Goal: Task Accomplishment & Management: Complete application form

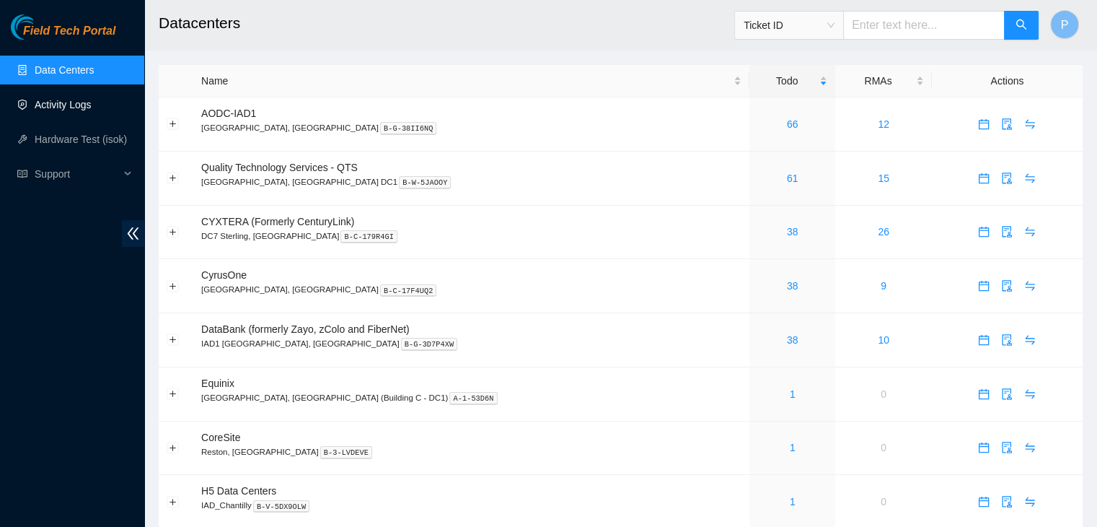
click at [63, 102] on link "Activity Logs" at bounding box center [63, 105] width 57 height 12
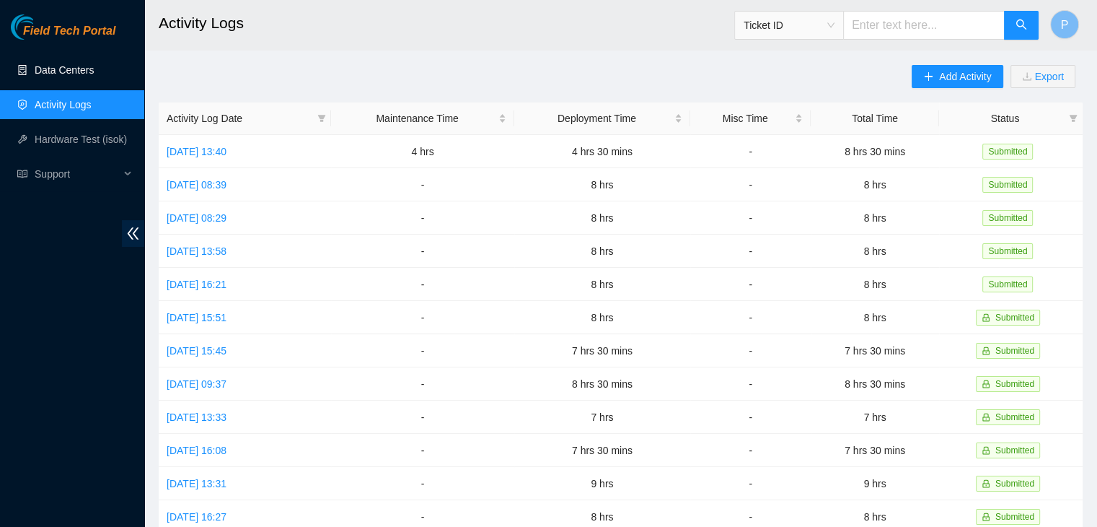
click at [78, 65] on link "Data Centers" at bounding box center [64, 70] width 59 height 12
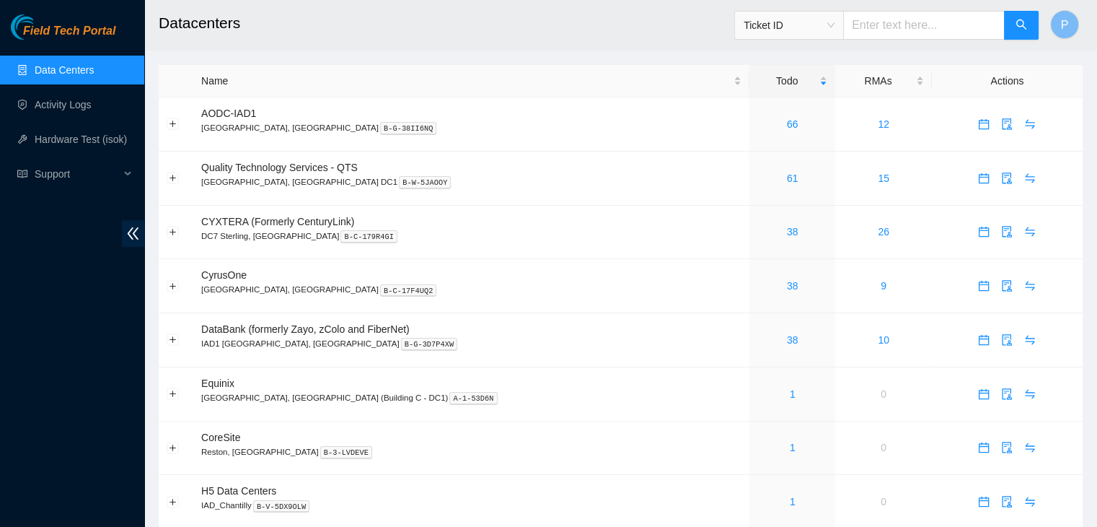
click at [94, 403] on div "Field Tech Portal Data Centers Activity Logs Hardware Test (isok) Support" at bounding box center [72, 270] width 144 height 512
click at [79, 99] on link "Activity Logs" at bounding box center [63, 105] width 57 height 12
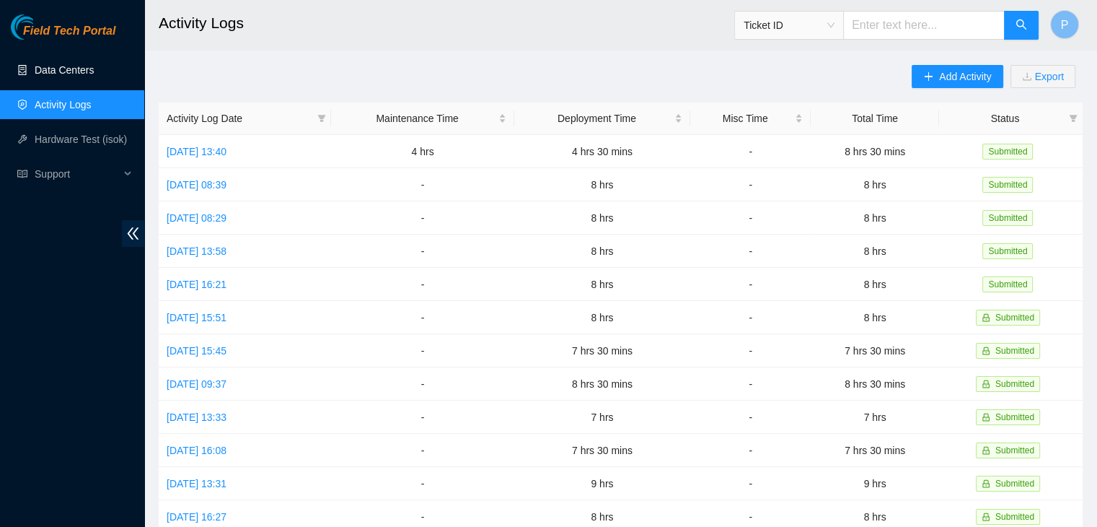
click at [94, 73] on link "Data Centers" at bounding box center [64, 70] width 59 height 12
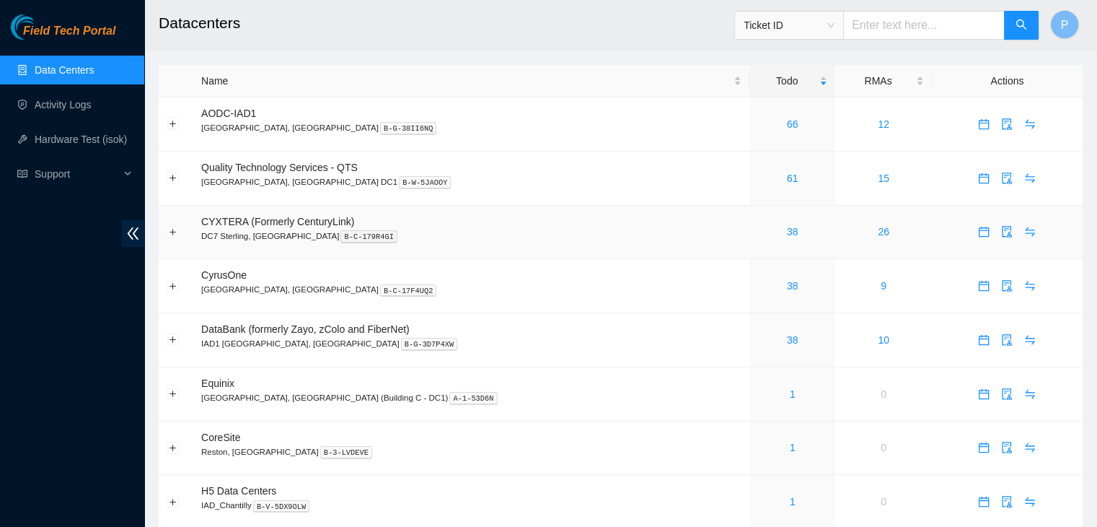
click at [750, 241] on td "38" at bounding box center [793, 233] width 86 height 54
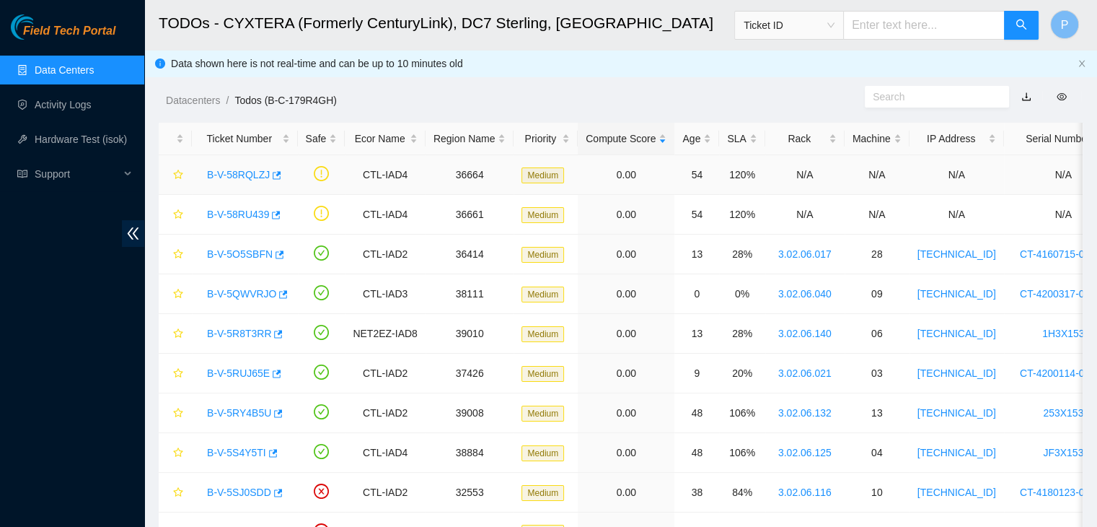
click at [237, 179] on td "B-V-58RQLZJ" at bounding box center [245, 175] width 106 height 40
click at [237, 179] on link "B-V-58RQLZJ" at bounding box center [238, 175] width 63 height 12
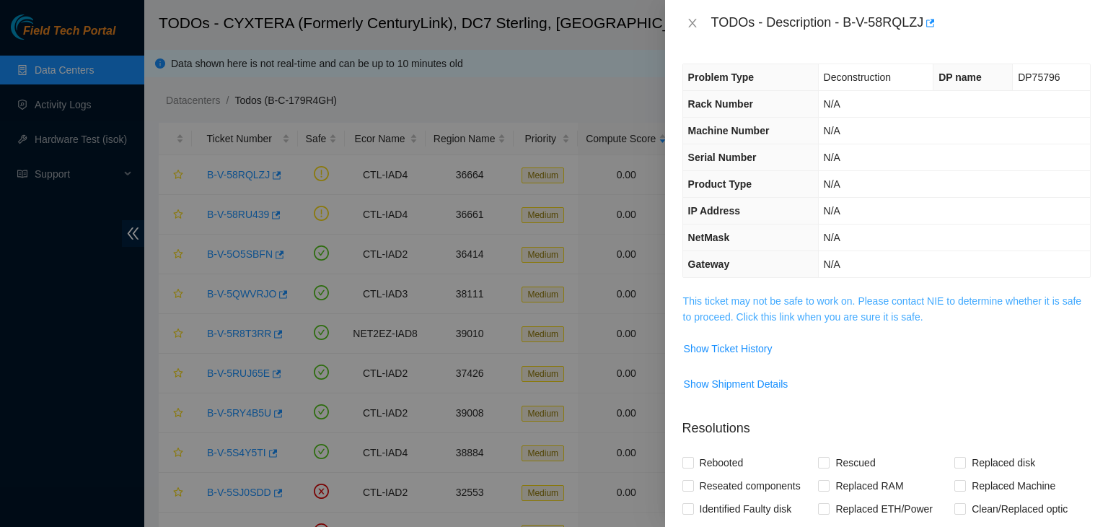
click at [879, 318] on link "This ticket may not be safe to work on. Please contact NIE to determine whether…" at bounding box center [882, 308] width 398 height 27
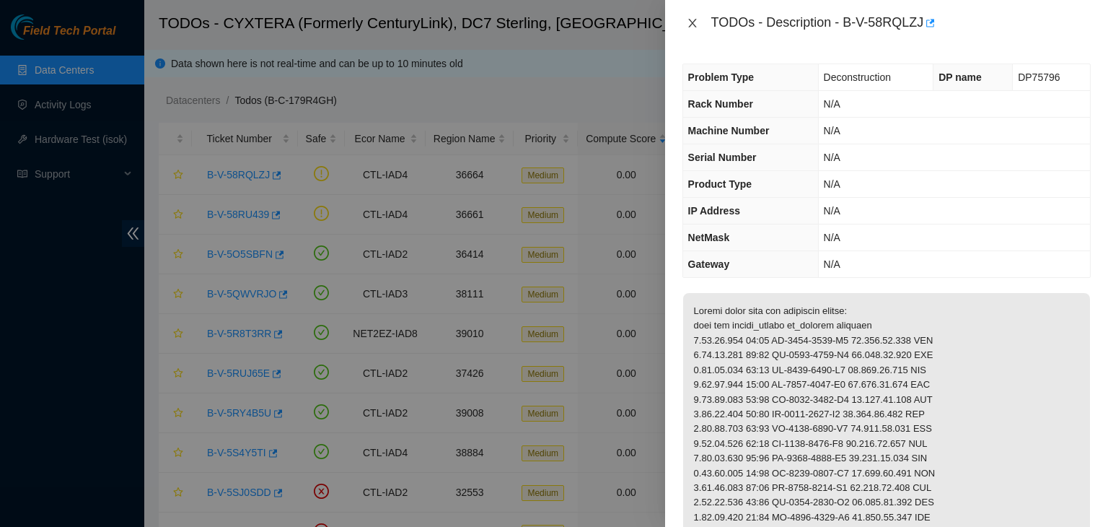
click at [690, 20] on icon "close" at bounding box center [692, 23] width 8 height 9
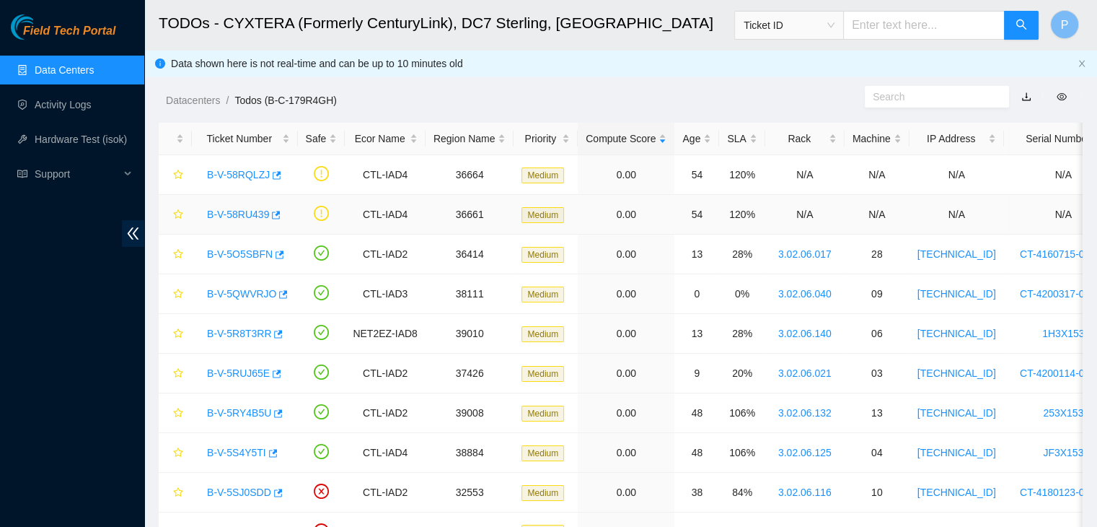
click at [244, 219] on link "B-V-58RU439" at bounding box center [238, 215] width 62 height 12
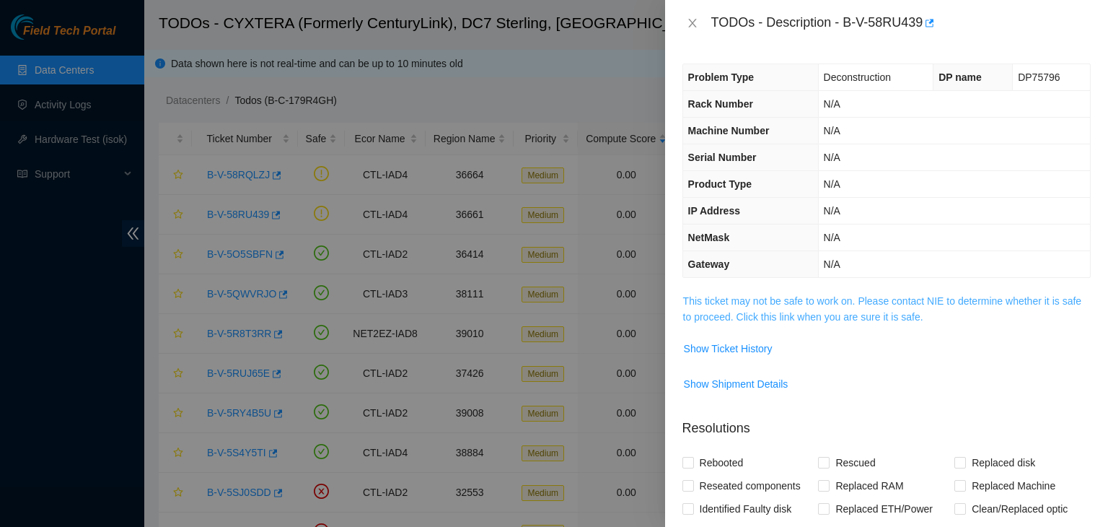
drag, startPoint x: 810, startPoint y: 324, endPoint x: 812, endPoint y: 317, distance: 7.5
click at [812, 317] on td "This ticket may not be safe to work on. Please contact NIE to determine whether…" at bounding box center [887, 314] width 408 height 44
click at [812, 317] on link "This ticket may not be safe to work on. Please contact NIE to determine whether…" at bounding box center [882, 308] width 398 height 27
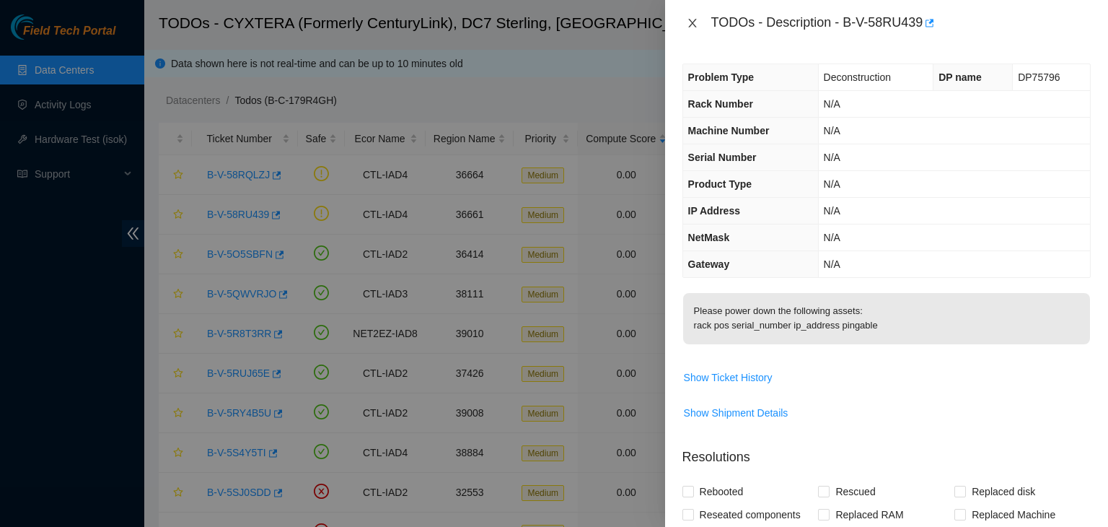
click at [690, 17] on icon "close" at bounding box center [693, 23] width 12 height 12
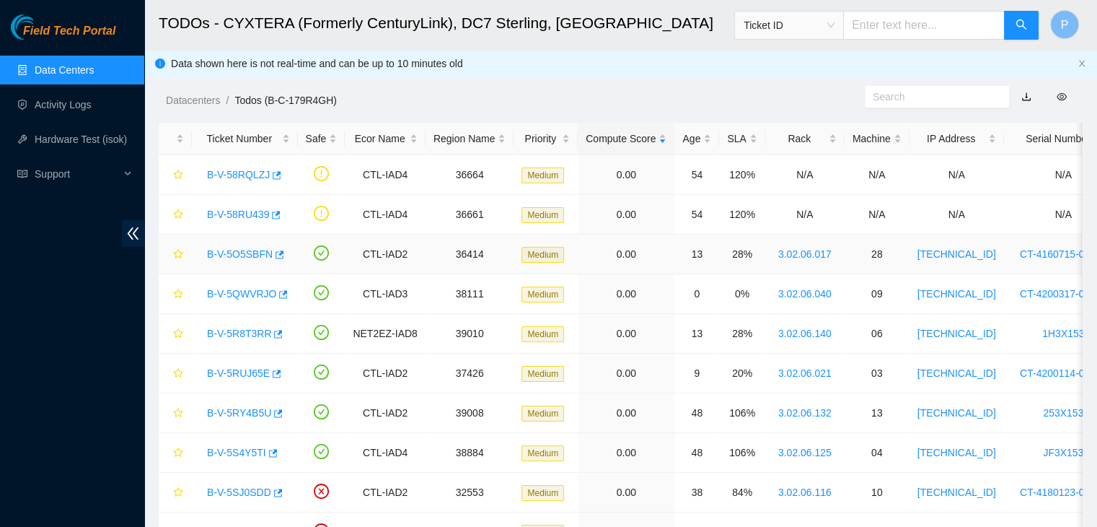
click at [219, 250] on link "B-V-5O5SBFN" at bounding box center [240, 254] width 66 height 12
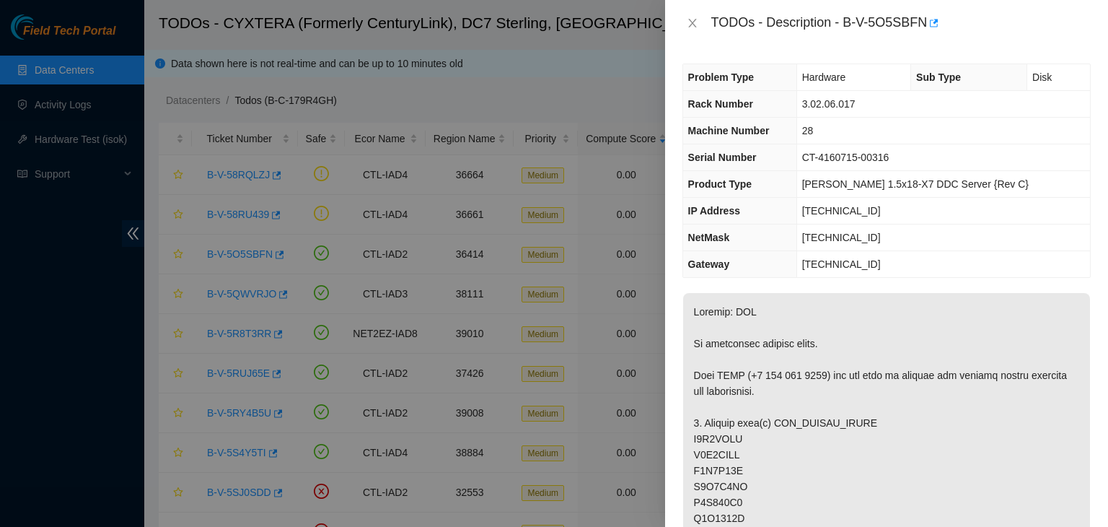
click at [118, 364] on div at bounding box center [554, 263] width 1108 height 527
click at [693, 33] on div "TODOs - Description - B-V-5O5SBFN" at bounding box center [887, 23] width 408 height 23
click at [693, 26] on icon "close" at bounding box center [693, 23] width 12 height 12
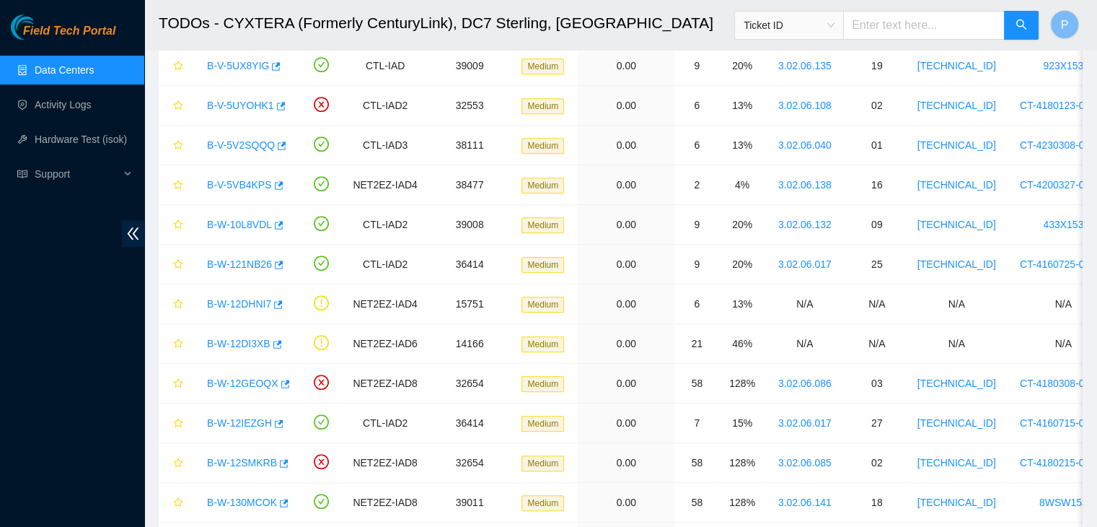
scroll to position [710, 0]
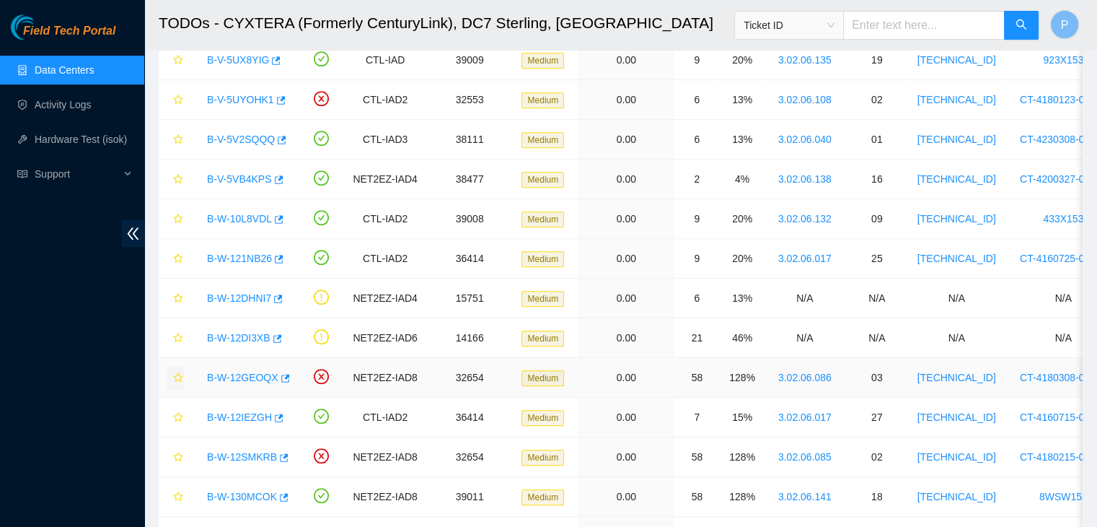
click at [173, 373] on icon "star" at bounding box center [178, 377] width 10 height 10
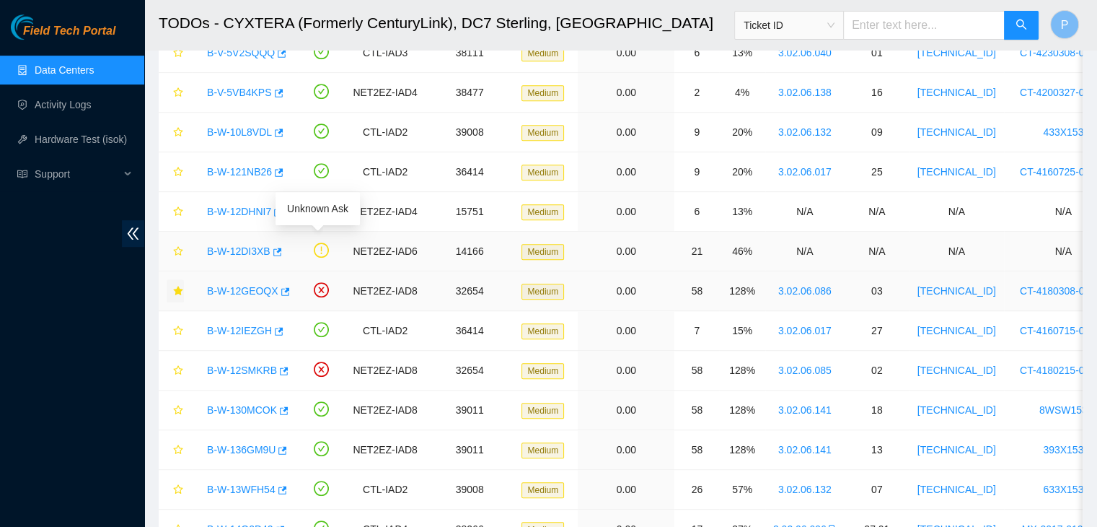
scroll to position [797, 0]
click at [173, 365] on icon "star" at bounding box center [178, 370] width 10 height 10
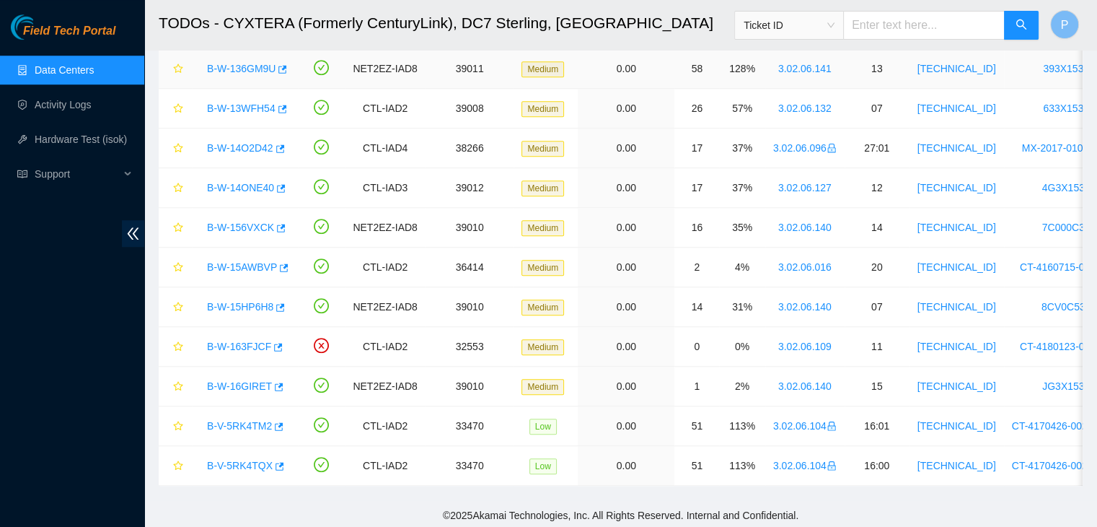
scroll to position [1178, 0]
click at [178, 462] on icon "star" at bounding box center [177, 464] width 9 height 9
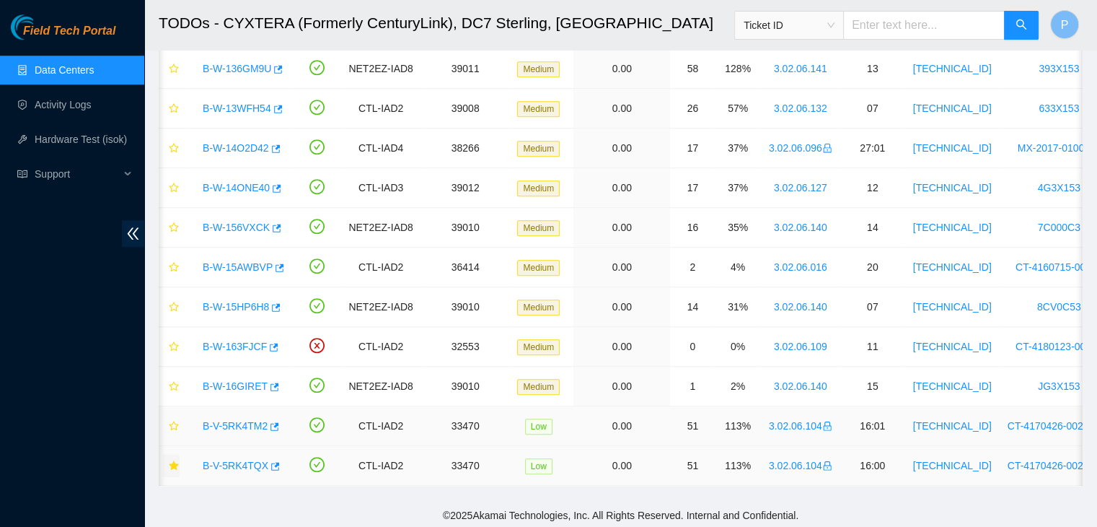
scroll to position [0, 5]
click at [165, 421] on button "button" at bounding box center [170, 425] width 17 height 23
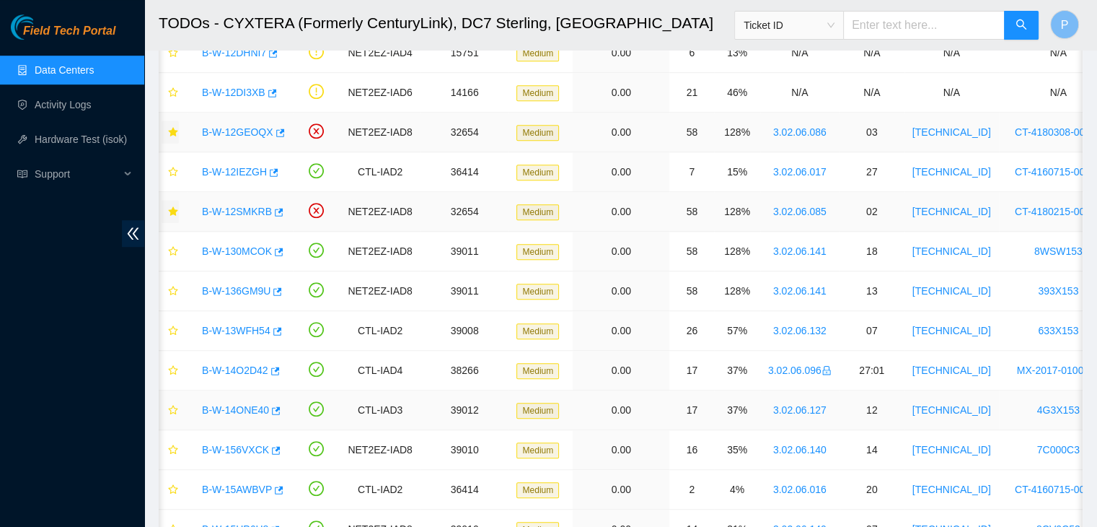
scroll to position [0, 0]
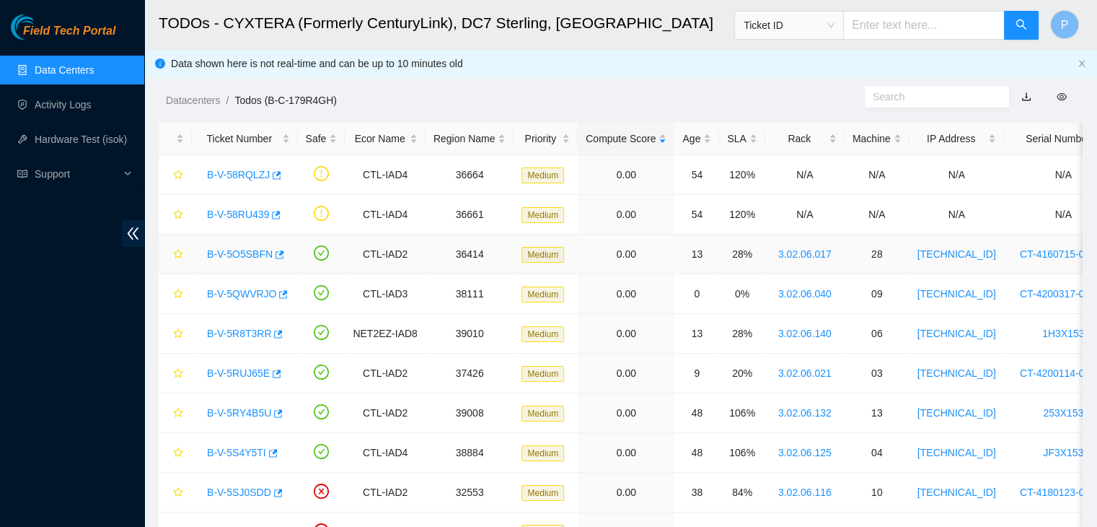
click at [226, 249] on link "B-V-5O5SBFN" at bounding box center [240, 254] width 66 height 12
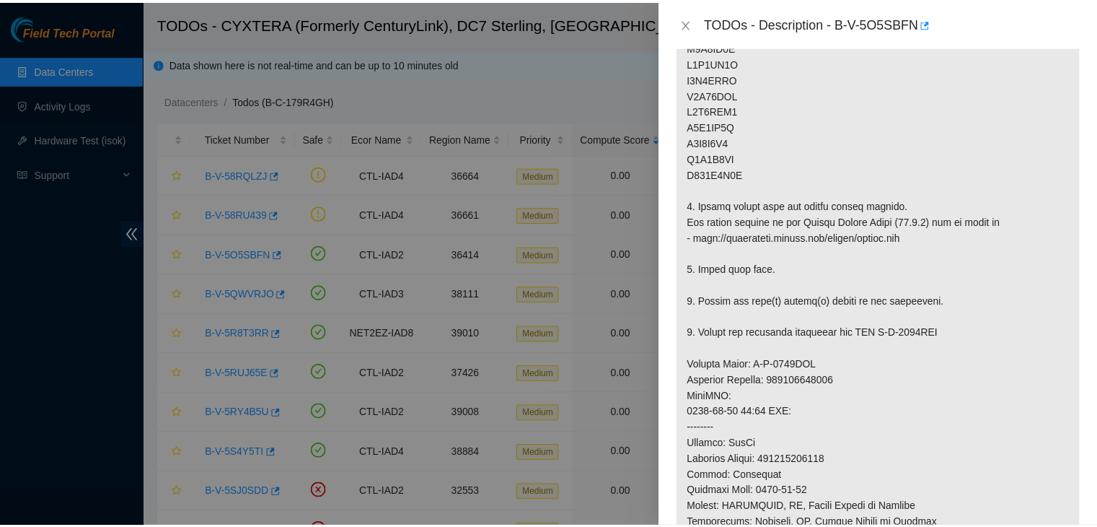
scroll to position [488, 0]
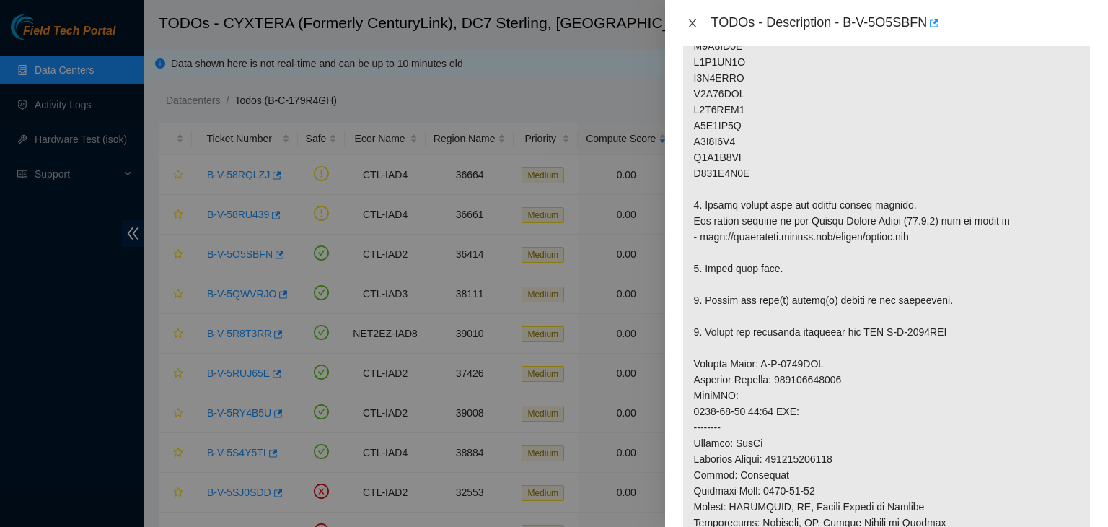
click at [688, 22] on icon "close" at bounding box center [693, 23] width 12 height 12
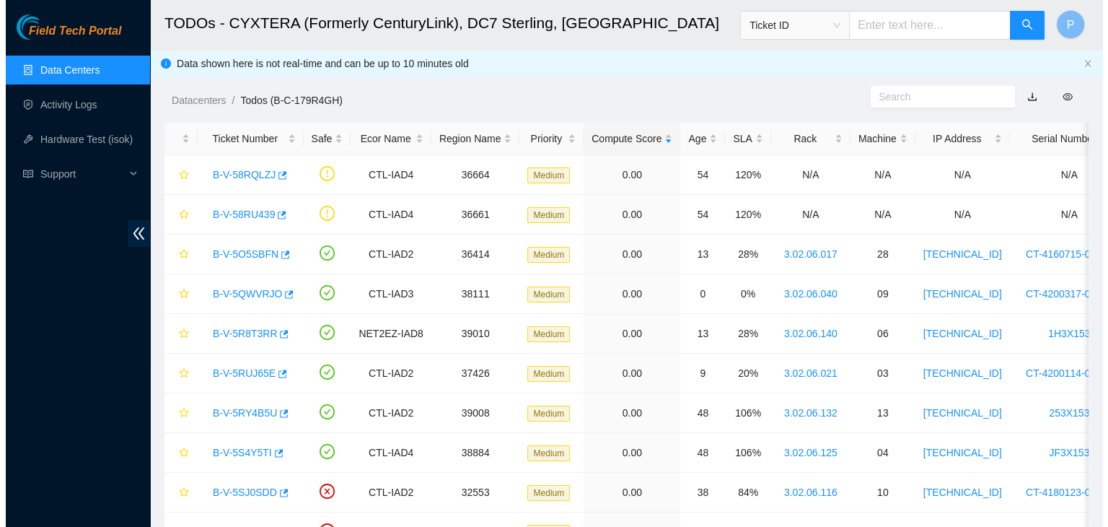
scroll to position [424, 0]
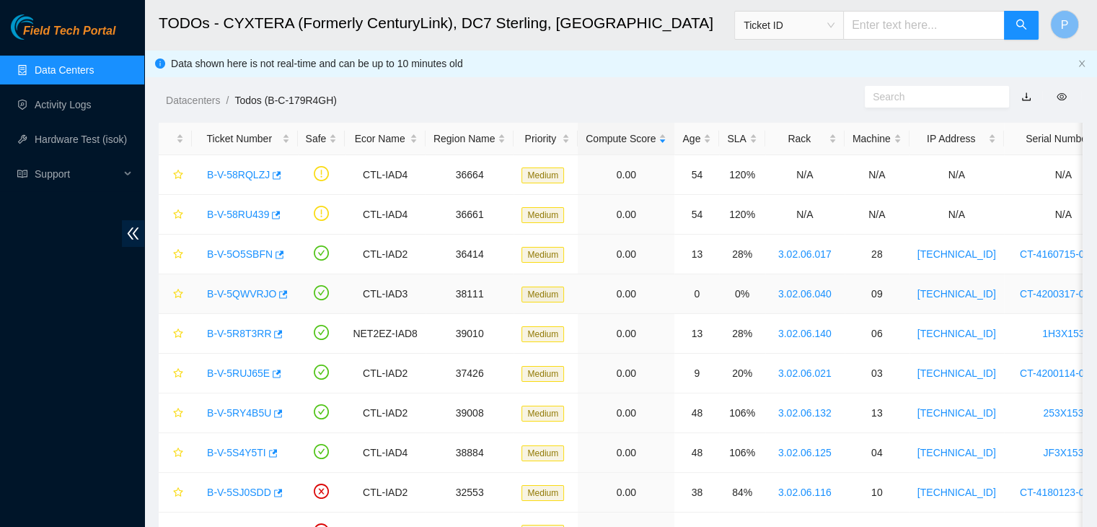
click at [247, 289] on link "B-V-5QWVRJO" at bounding box center [241, 294] width 69 height 12
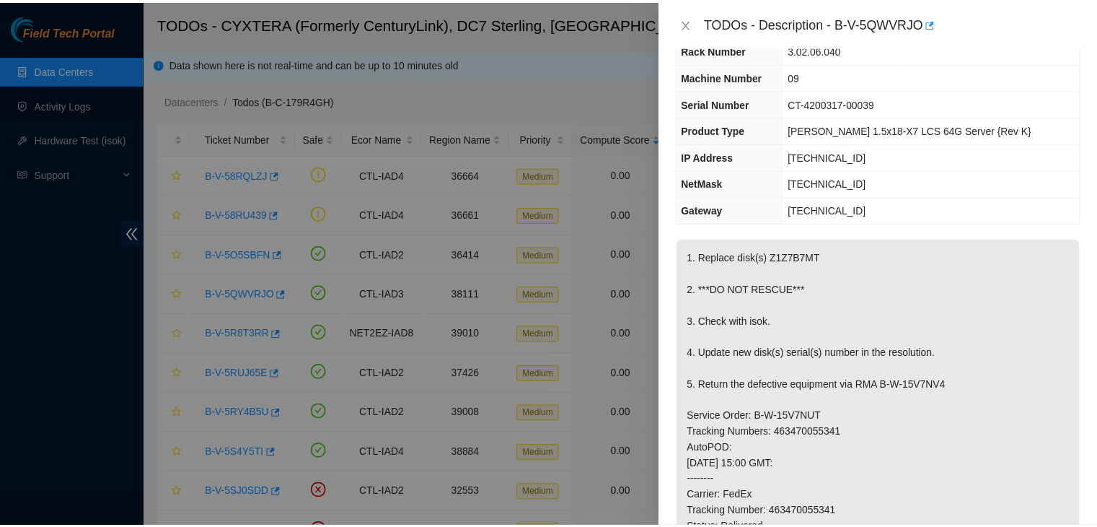
scroll to position [53, 0]
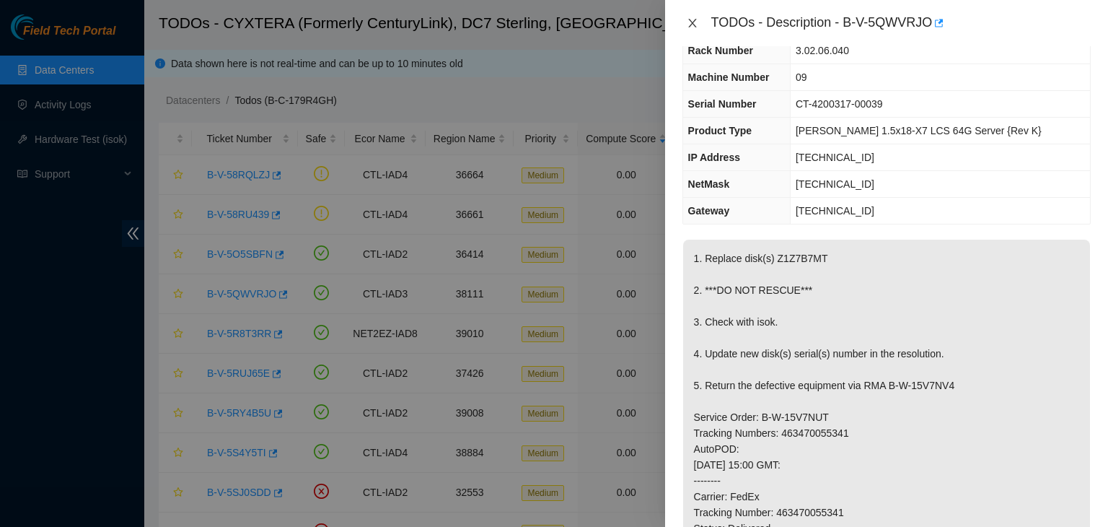
click at [693, 24] on icon "close" at bounding box center [692, 23] width 8 height 9
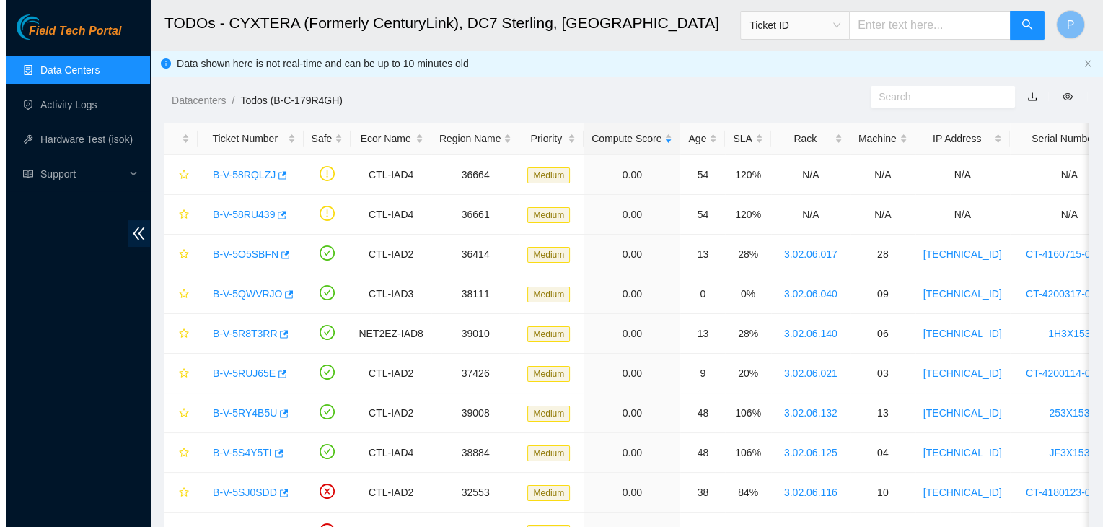
scroll to position [69, 0]
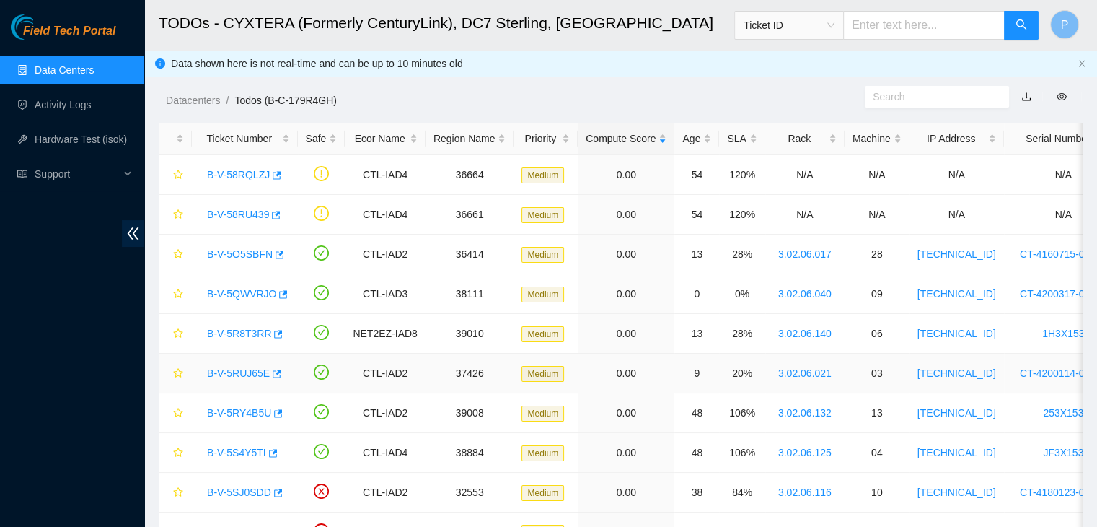
click at [240, 371] on link "B-V-5RUJ65E" at bounding box center [238, 373] width 63 height 12
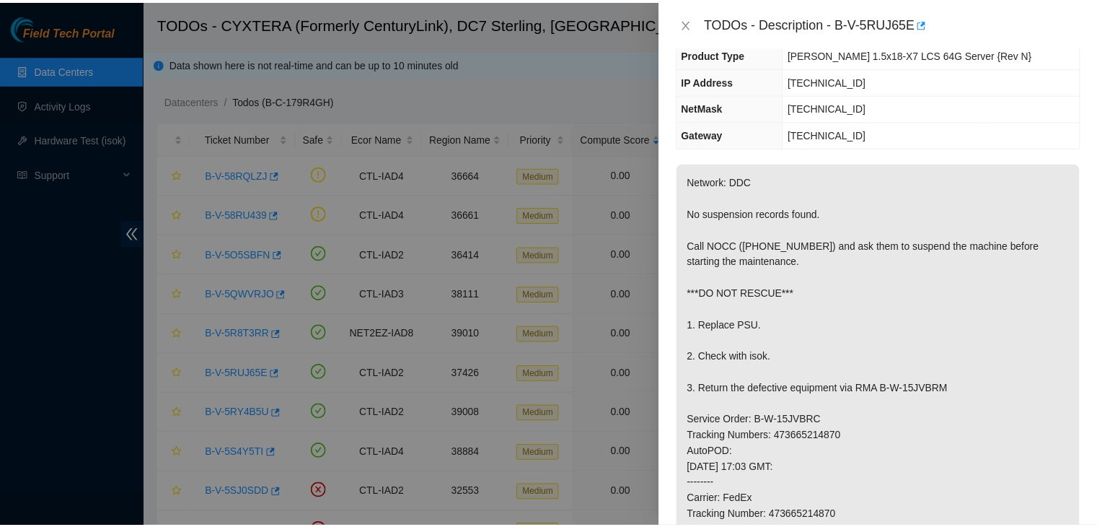
scroll to position [98, 0]
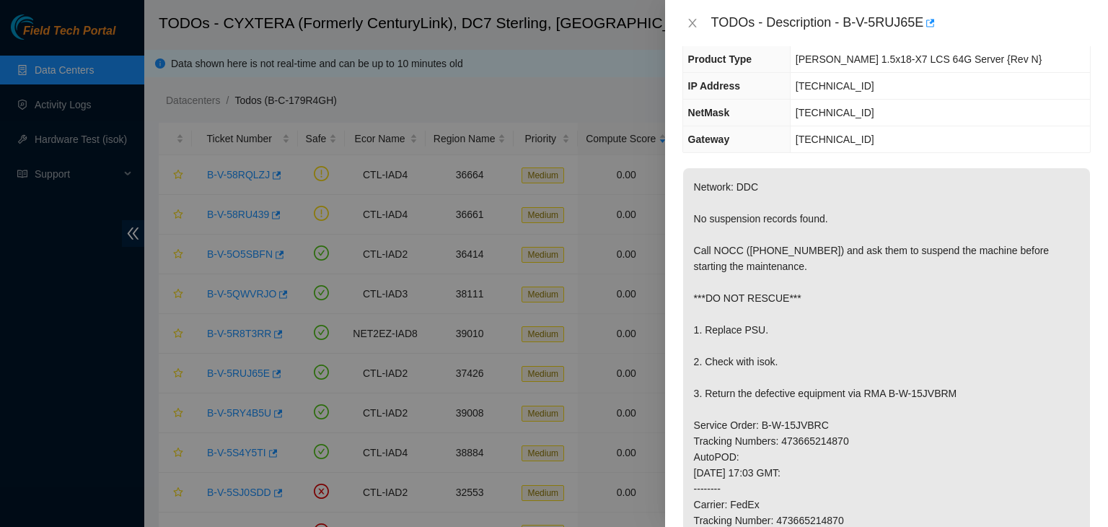
click at [693, 14] on div "TODOs - Description - B-V-5RUJ65E" at bounding box center [887, 23] width 408 height 23
click at [691, 18] on icon "close" at bounding box center [693, 23] width 12 height 12
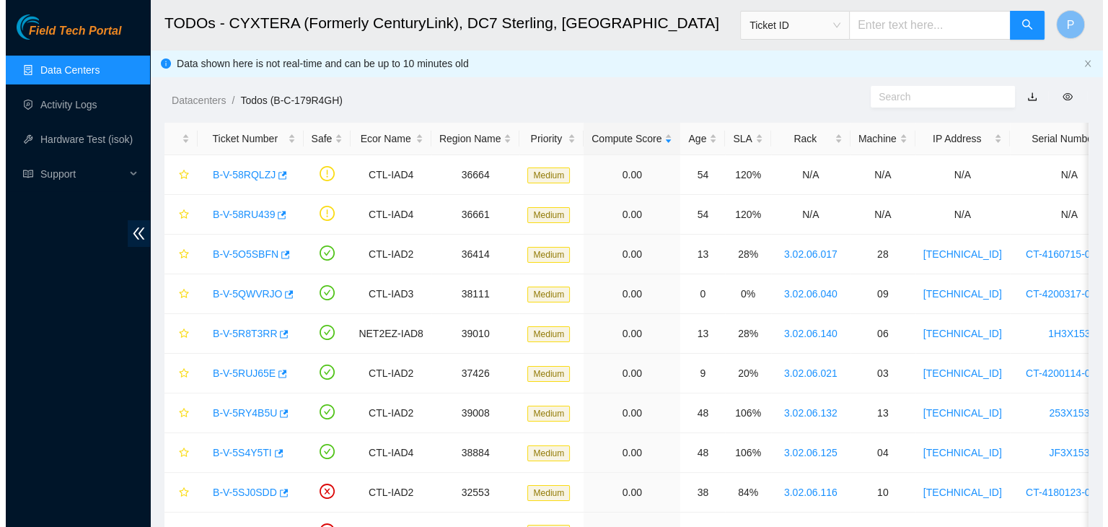
scroll to position [146, 0]
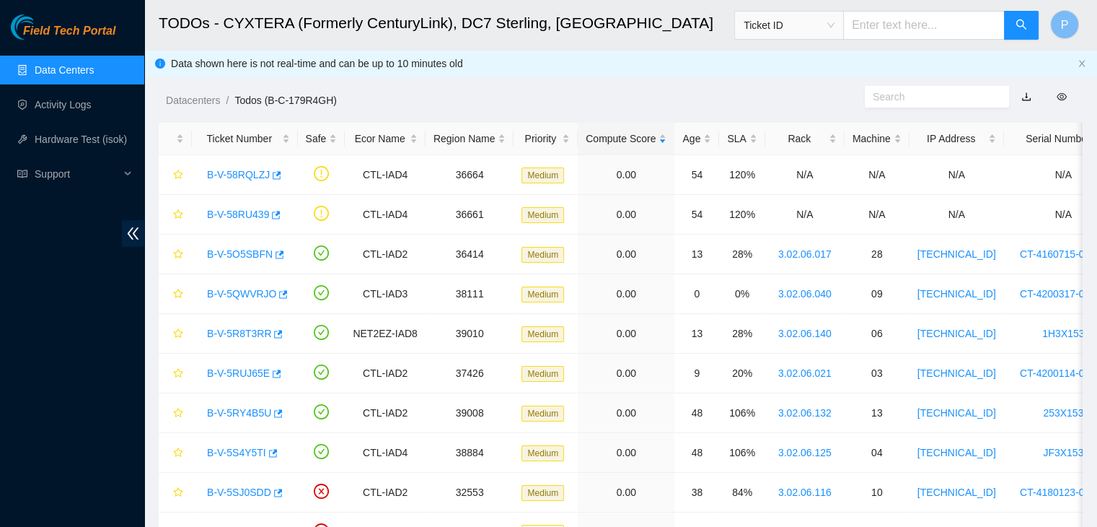
click at [102, 457] on div "Field Tech Portal Data Centers Activity Logs Hardware Test (isok) Support" at bounding box center [72, 270] width 144 height 512
click at [228, 254] on link "B-V-5O5SBFN" at bounding box center [240, 254] width 66 height 12
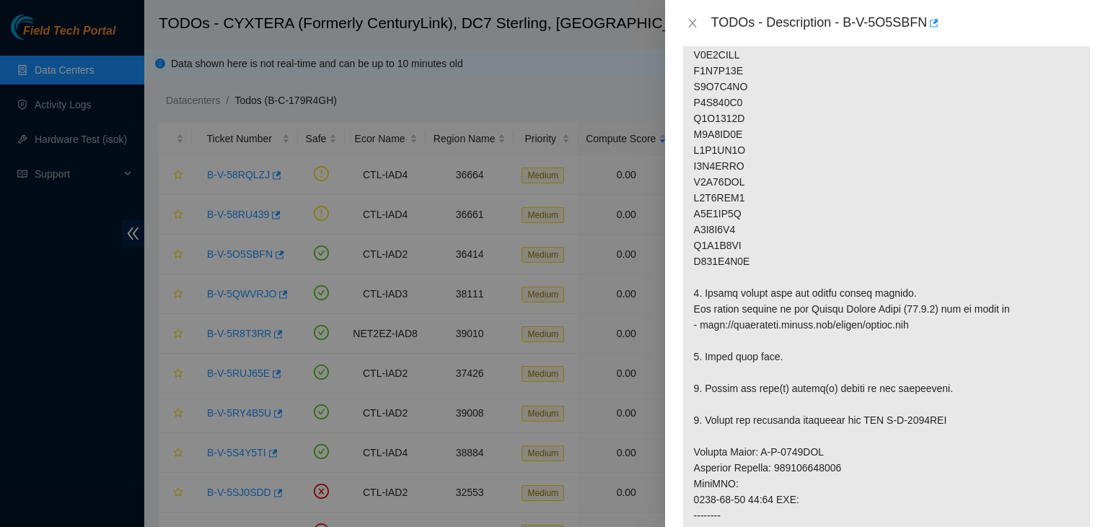
scroll to position [897, 0]
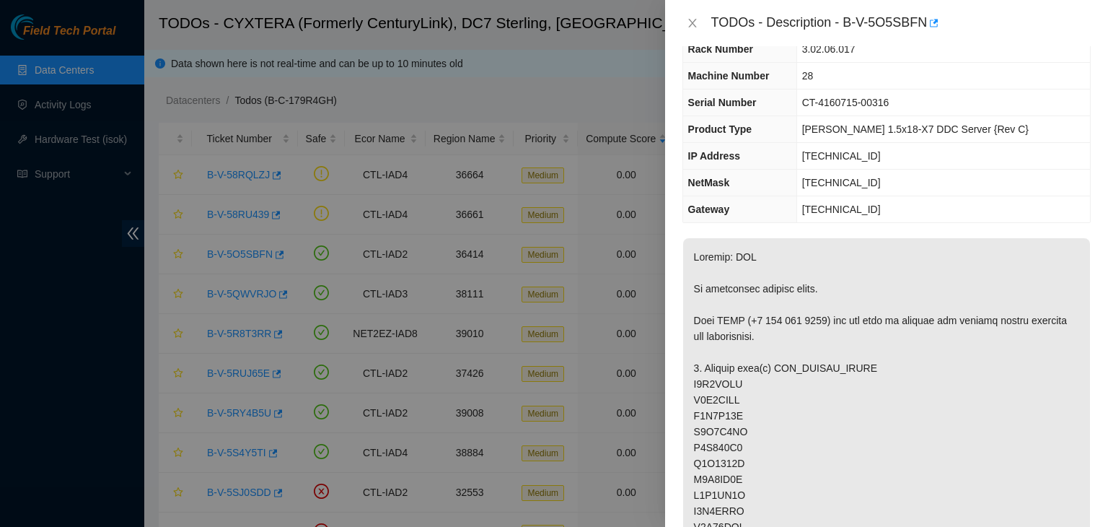
scroll to position [0, 0]
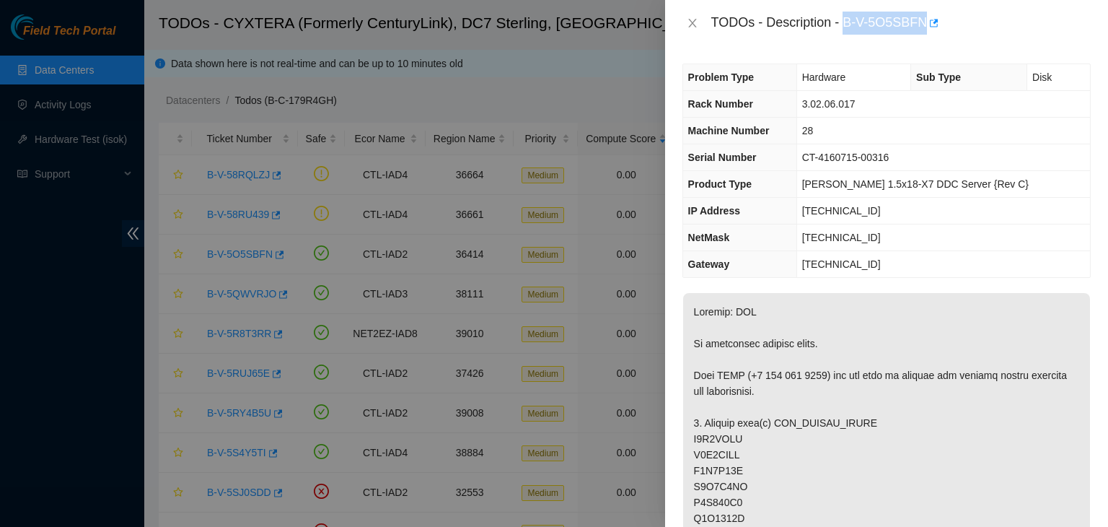
drag, startPoint x: 845, startPoint y: 23, endPoint x: 921, endPoint y: 23, distance: 76.5
click at [921, 23] on div "TODOs - Description - B-V-5O5SBFN" at bounding box center [901, 23] width 380 height 23
copy div "B-V-5O5SBFN"
click at [689, 27] on icon "close" at bounding box center [693, 23] width 12 height 12
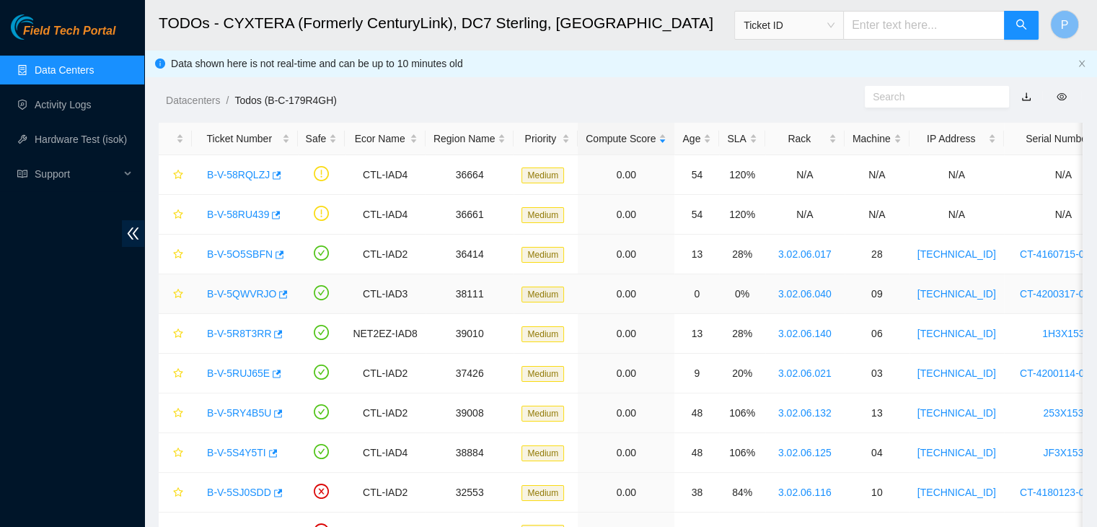
click at [250, 296] on link "B-V-5QWVRJO" at bounding box center [241, 294] width 69 height 12
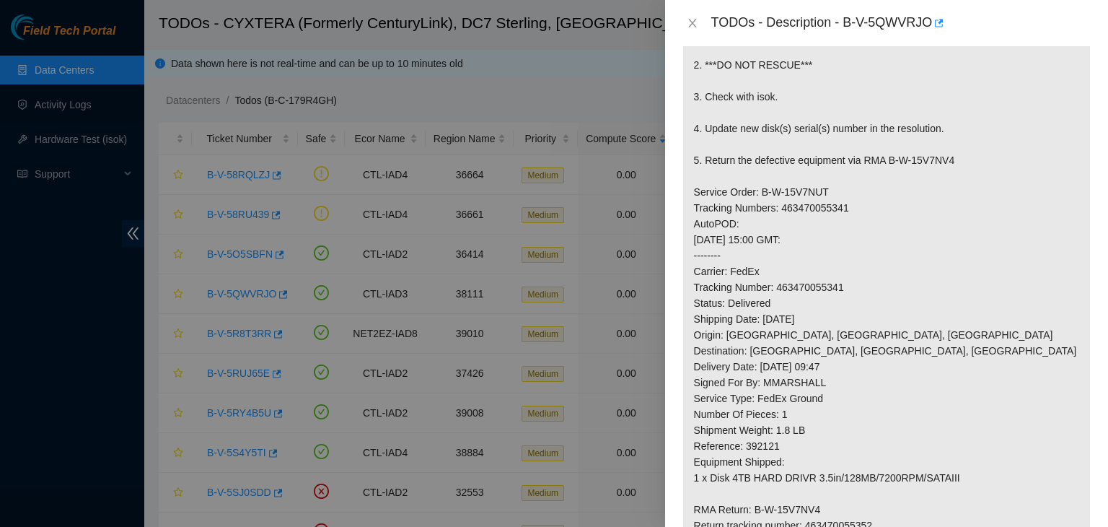
scroll to position [283, 0]
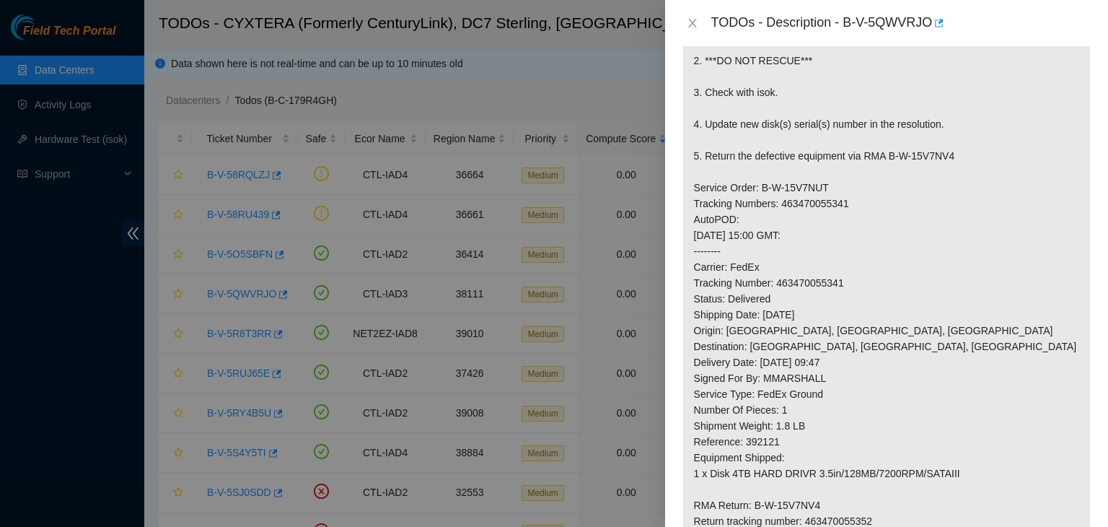
click at [791, 215] on p "1. Replace disk(s) Z1Z7B7MT 2. ***DO NOT RESCUE*** 3. Check with isok. 4. Updat…" at bounding box center [886, 306] width 407 height 593
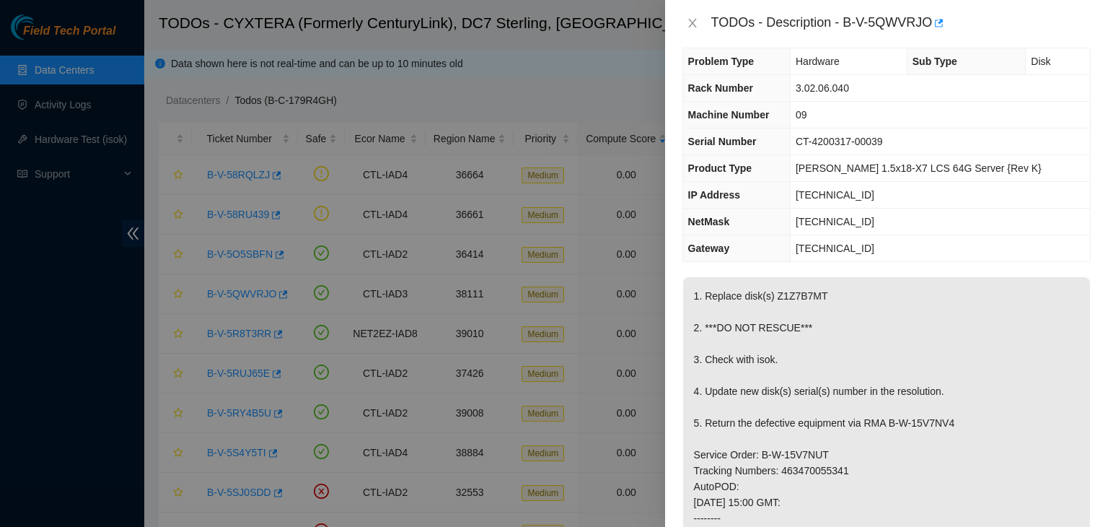
scroll to position [15, 0]
copy p "Z1Z7B7MT"
drag, startPoint x: 846, startPoint y: 19, endPoint x: 931, endPoint y: 23, distance: 84.5
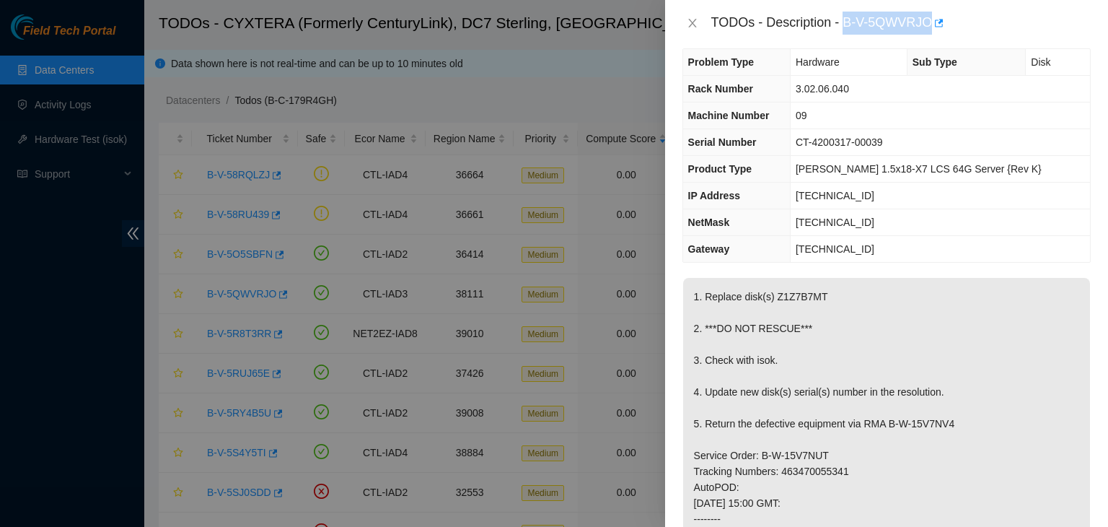
click at [931, 23] on div "TODOs - Description - B-V-5QWVRJO" at bounding box center [901, 23] width 380 height 23
copy div "B-V-5QWVRJO"
click at [791, 124] on th "Machine Number" at bounding box center [737, 115] width 108 height 27
click at [689, 22] on icon "close" at bounding box center [693, 23] width 12 height 12
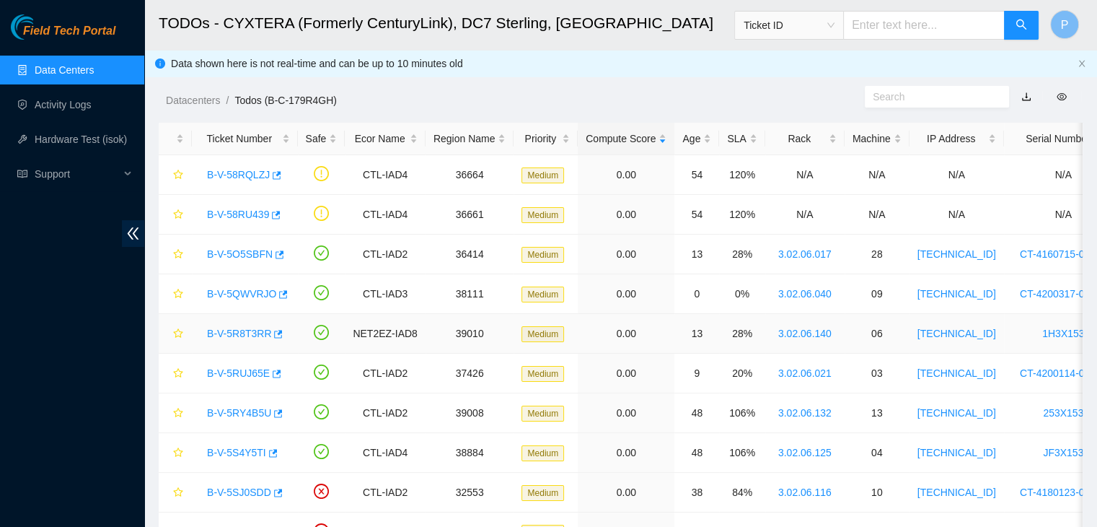
click at [243, 333] on link "B-V-5R8T3RR" at bounding box center [239, 334] width 64 height 12
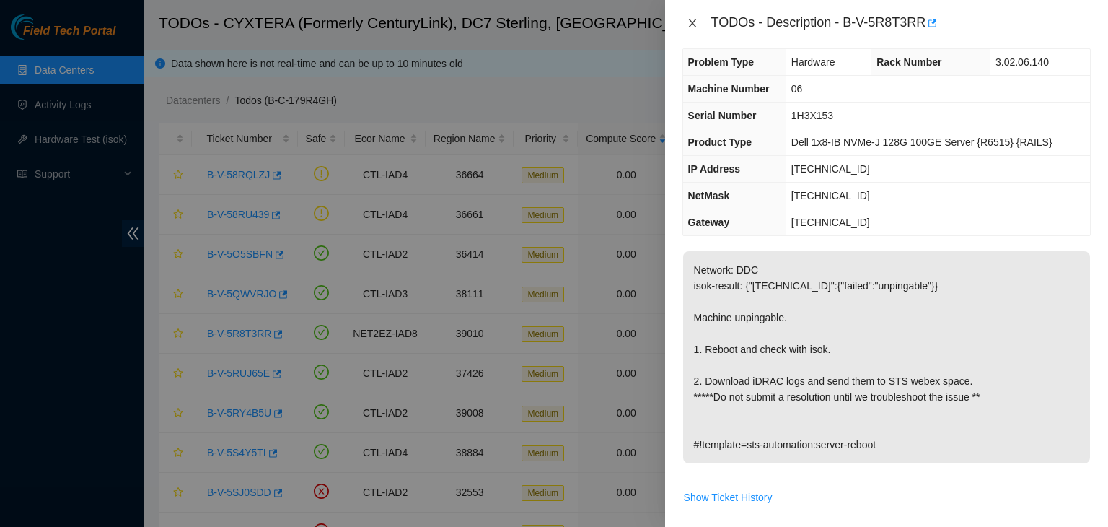
click at [692, 24] on icon "close" at bounding box center [692, 23] width 8 height 9
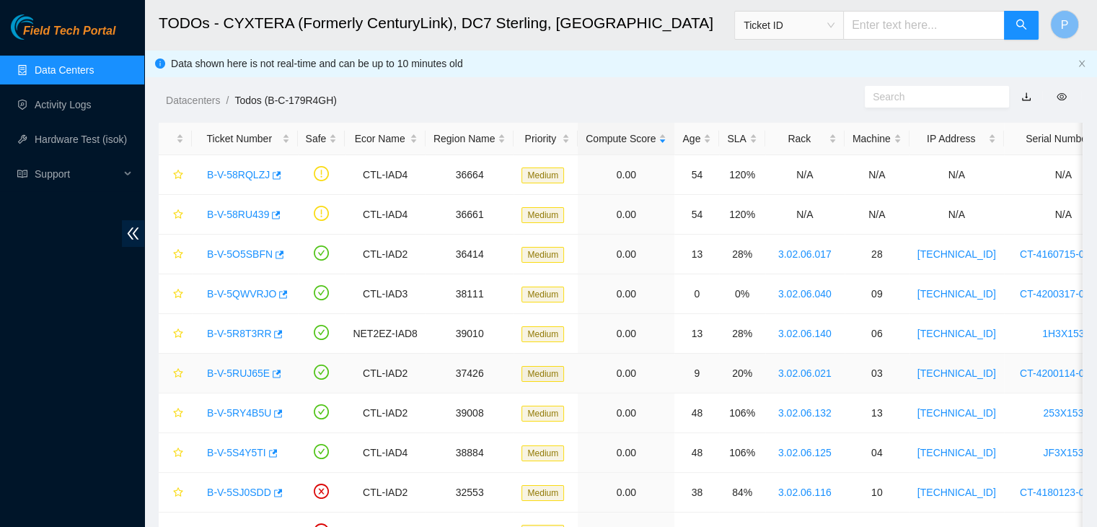
click at [229, 371] on link "B-V-5RUJ65E" at bounding box center [238, 373] width 63 height 12
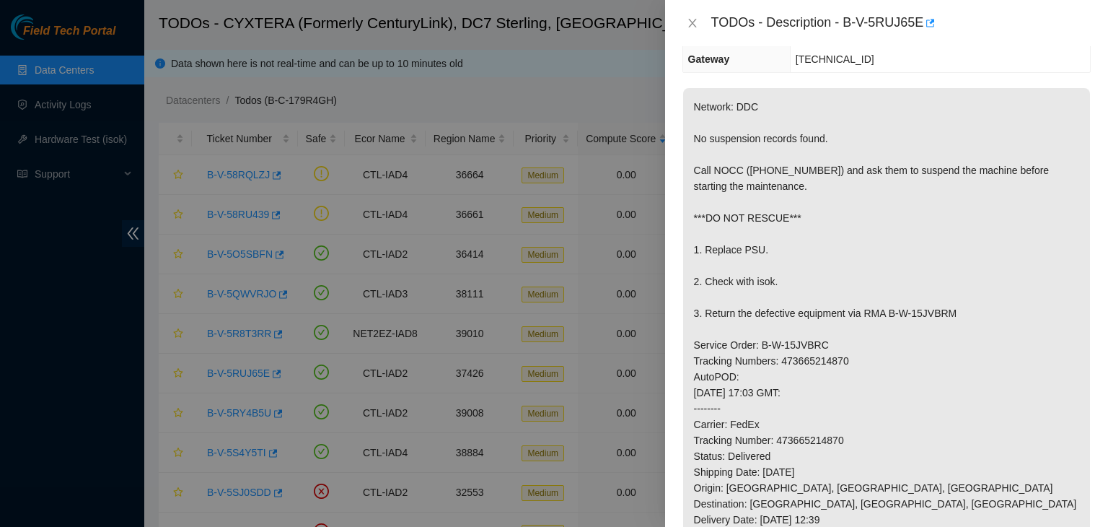
scroll to position [190, 0]
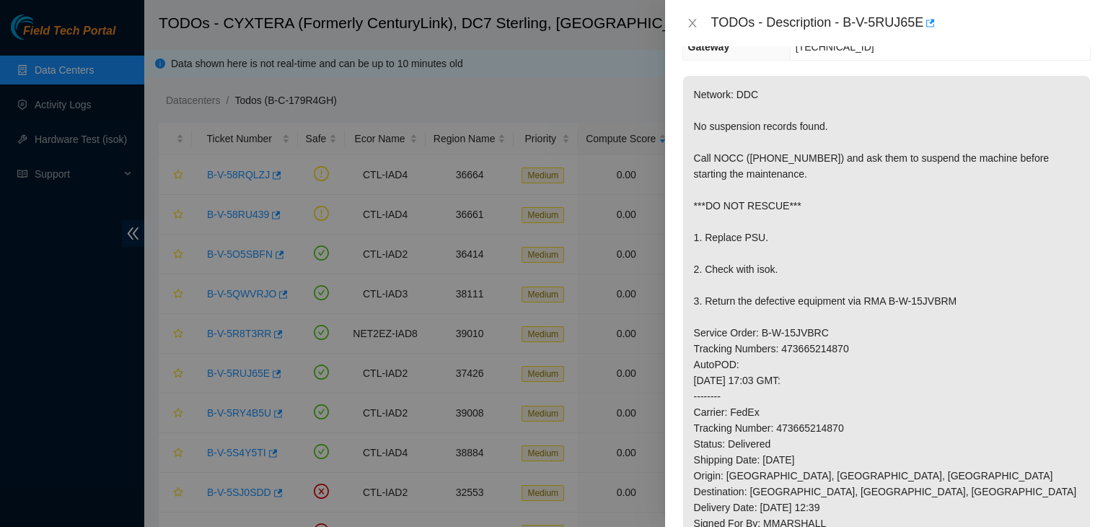
click at [139, 395] on div at bounding box center [554, 263] width 1108 height 527
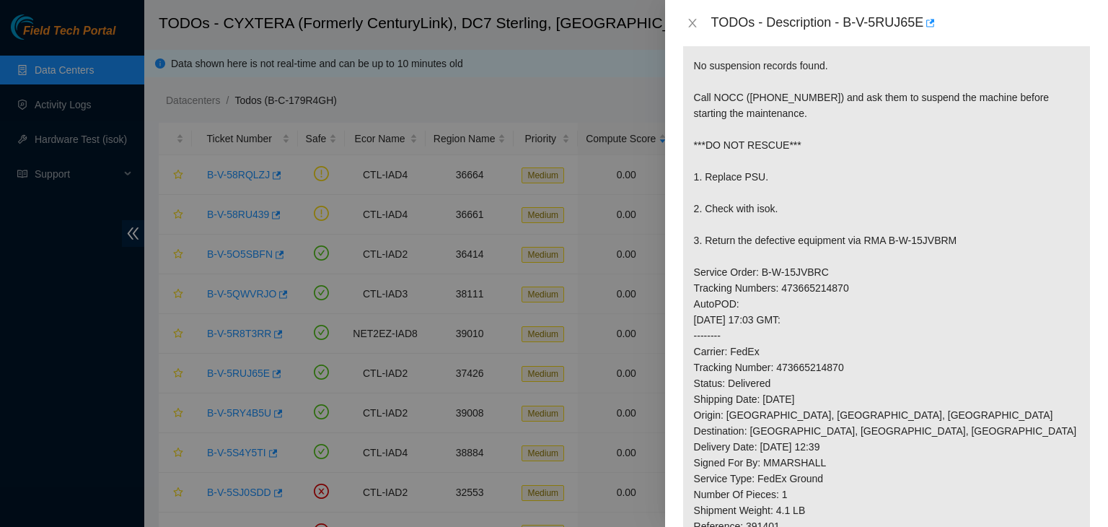
scroll to position [569, 0]
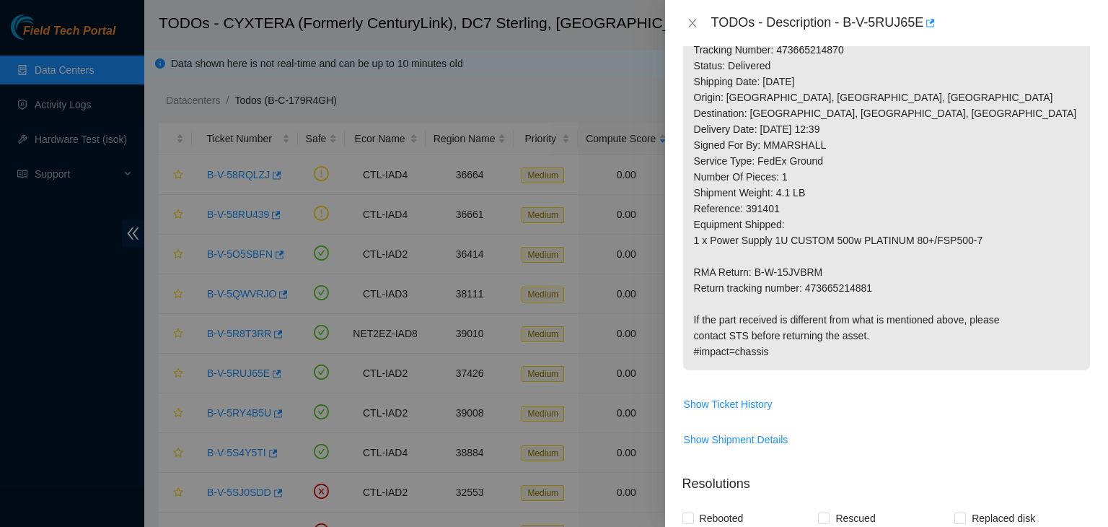
click at [817, 261] on p "Network: DDC No suspension records found. Call NOCC ([PHONE_NUMBER]) and ask th…" at bounding box center [886, 34] width 407 height 672
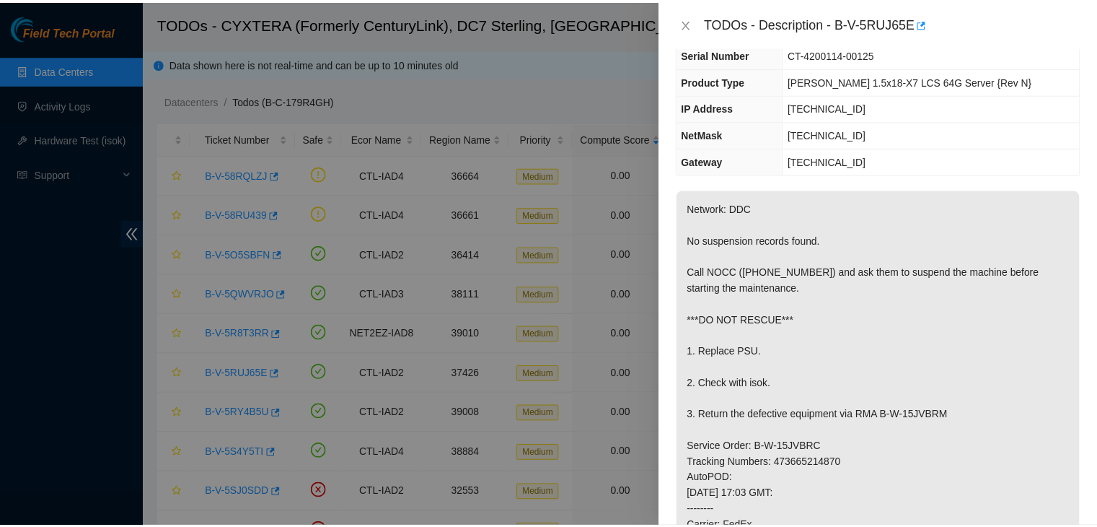
scroll to position [0, 0]
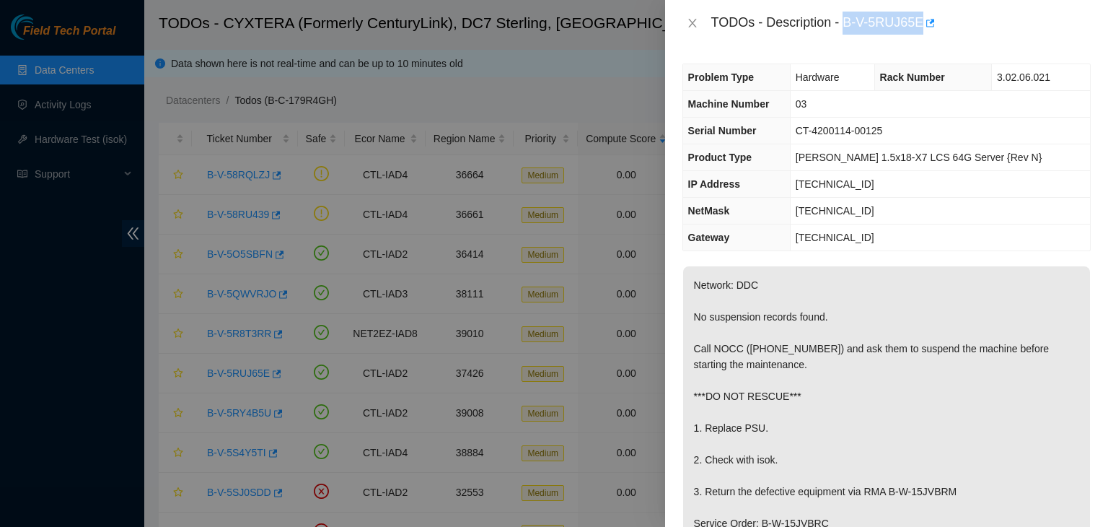
drag, startPoint x: 846, startPoint y: 21, endPoint x: 920, endPoint y: 23, distance: 74.4
click at [920, 23] on div "TODOs - Description - B-V-5RUJ65E" at bounding box center [901, 23] width 380 height 23
copy div "B-V-5RUJ65E"
click at [112, 353] on div at bounding box center [554, 263] width 1108 height 527
click at [693, 20] on icon "close" at bounding box center [693, 23] width 12 height 12
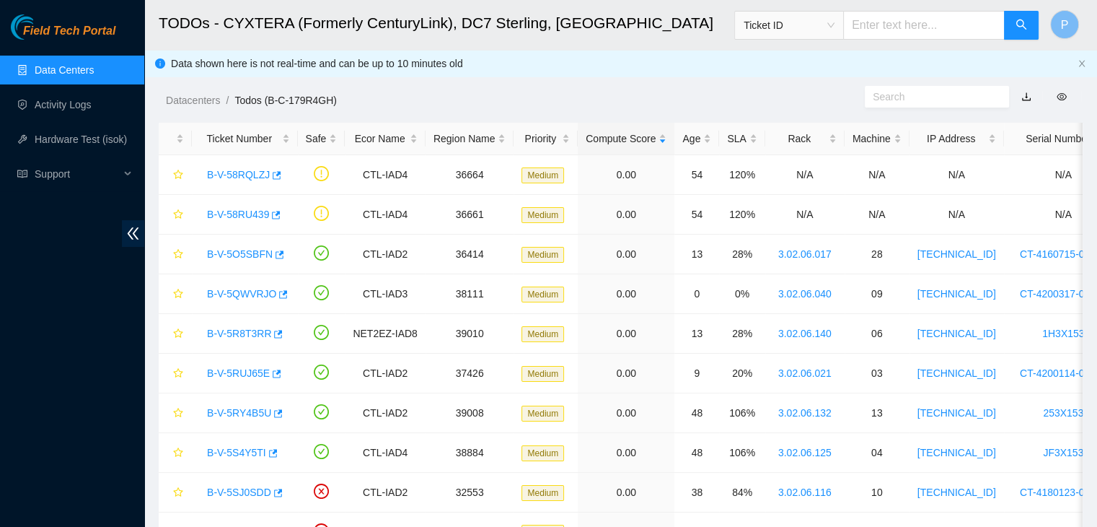
click at [693, 20] on body "Field Tech Portal Data Centers Activity Logs Hardware Test (isok) Support TODOs…" at bounding box center [548, 263] width 1097 height 527
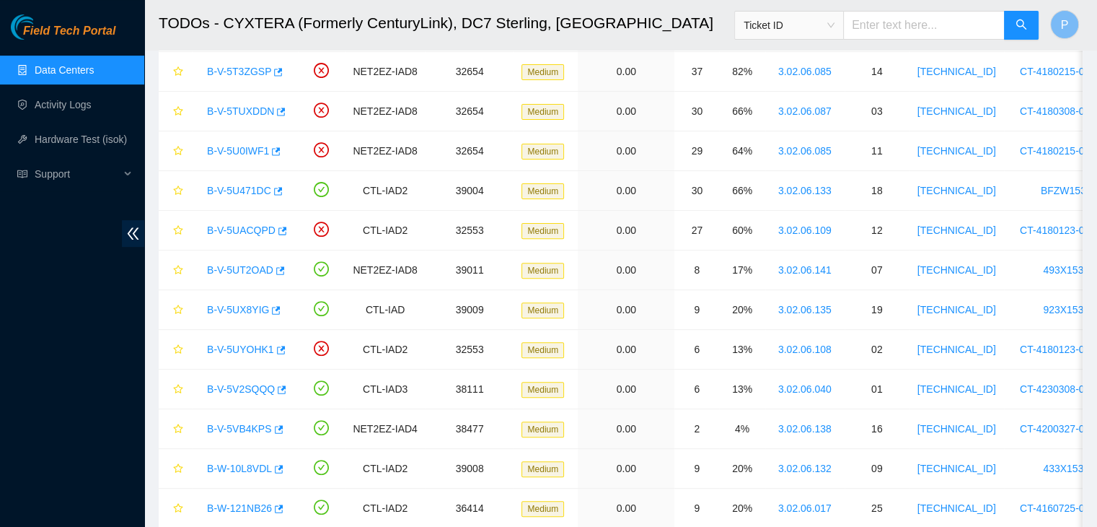
click at [693, 20] on h2 "TODOs - CYXTERA (Formerly CenturyLink), DC7 Sterling, [GEOGRAPHIC_DATA]" at bounding box center [533, 23] width 748 height 46
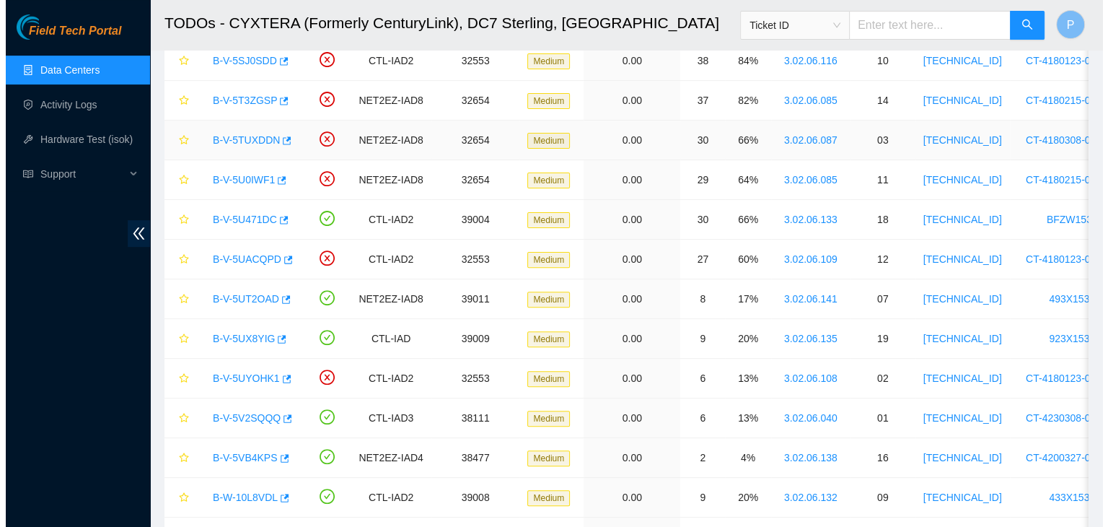
scroll to position [0, 0]
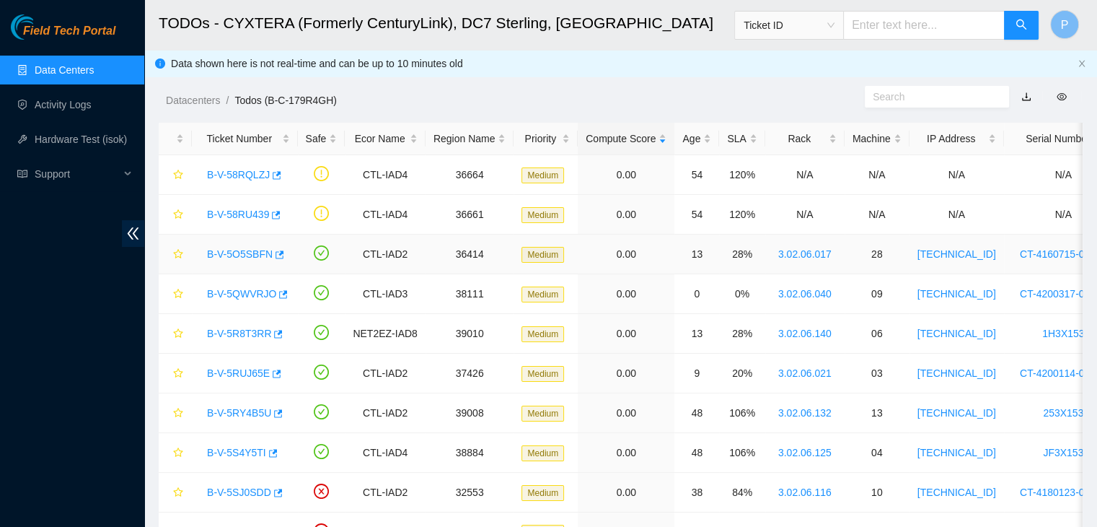
click at [226, 258] on link "B-V-5O5SBFN" at bounding box center [240, 254] width 66 height 12
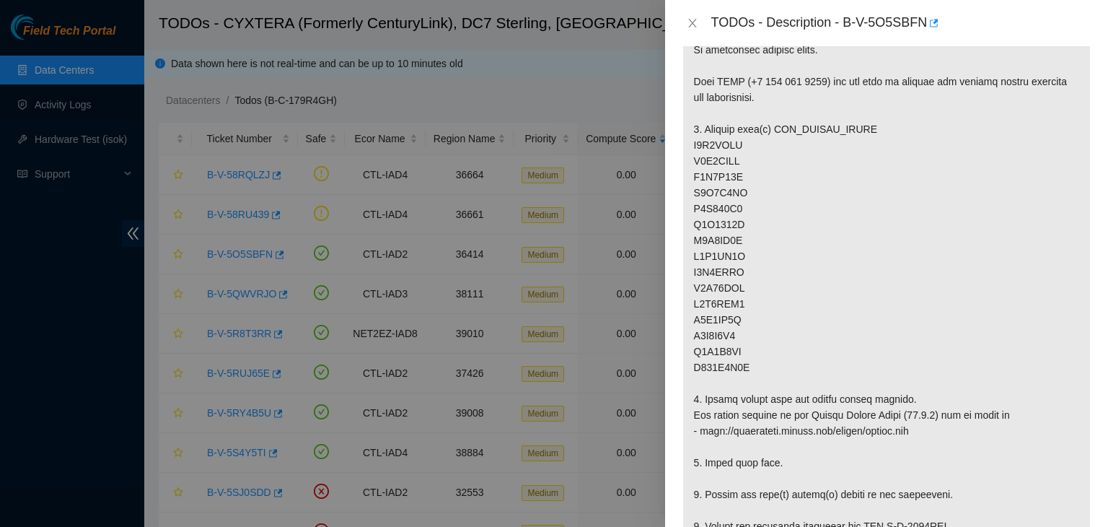
scroll to position [291, 0]
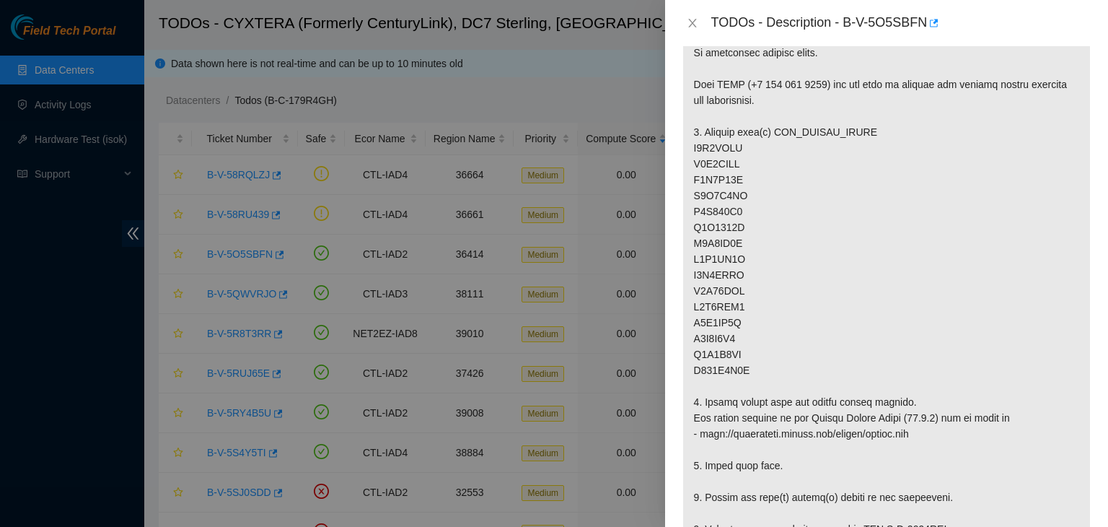
click at [837, 299] on p at bounding box center [886, 481] width 407 height 958
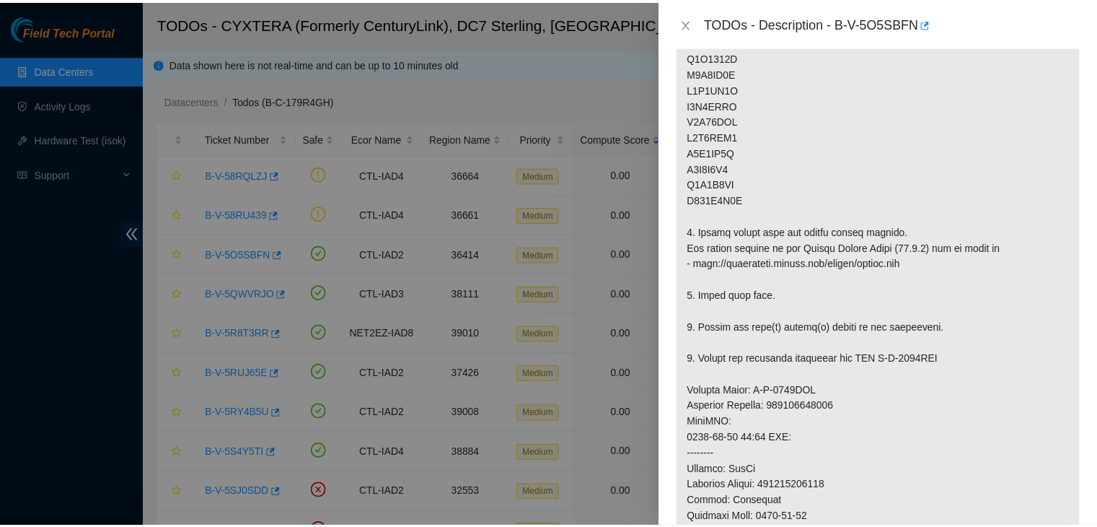
scroll to position [462, 0]
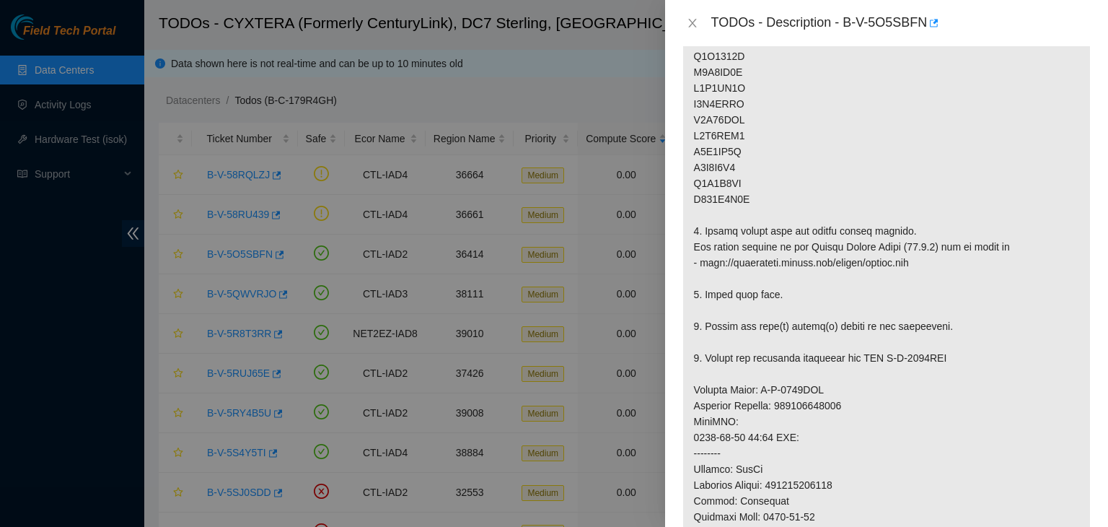
click at [836, 381] on p at bounding box center [886, 310] width 407 height 958
click at [693, 15] on div "TODOs - Description - B-V-5O5SBFN" at bounding box center [887, 23] width 408 height 23
click at [693, 27] on icon "close" at bounding box center [693, 23] width 12 height 12
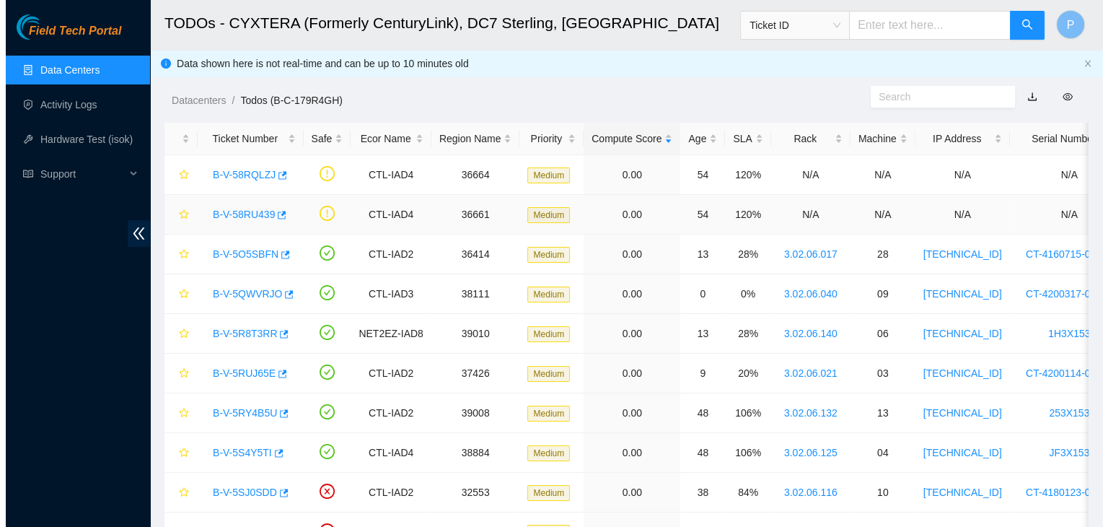
scroll to position [424, 0]
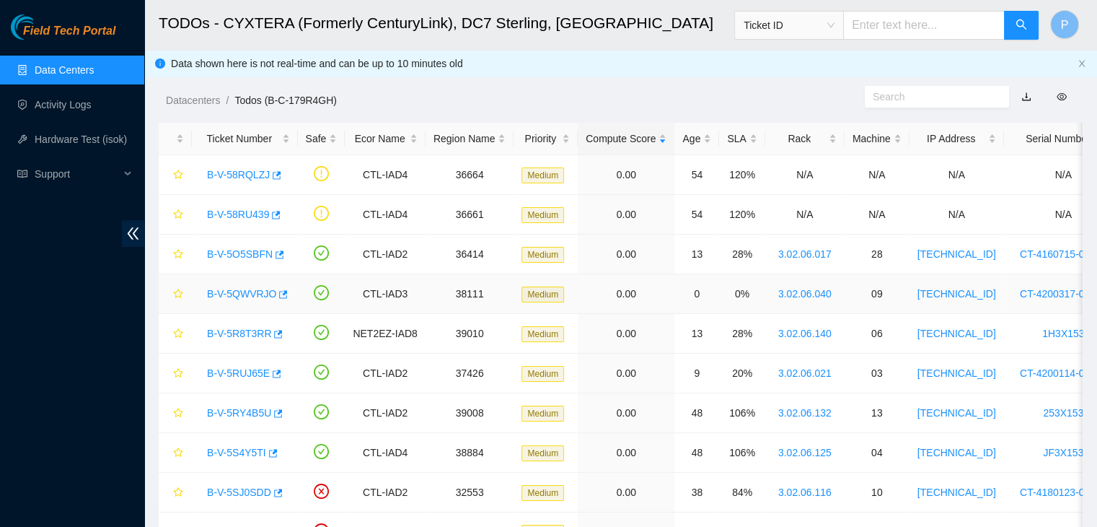
click at [254, 294] on link "B-V-5QWVRJO" at bounding box center [241, 294] width 69 height 12
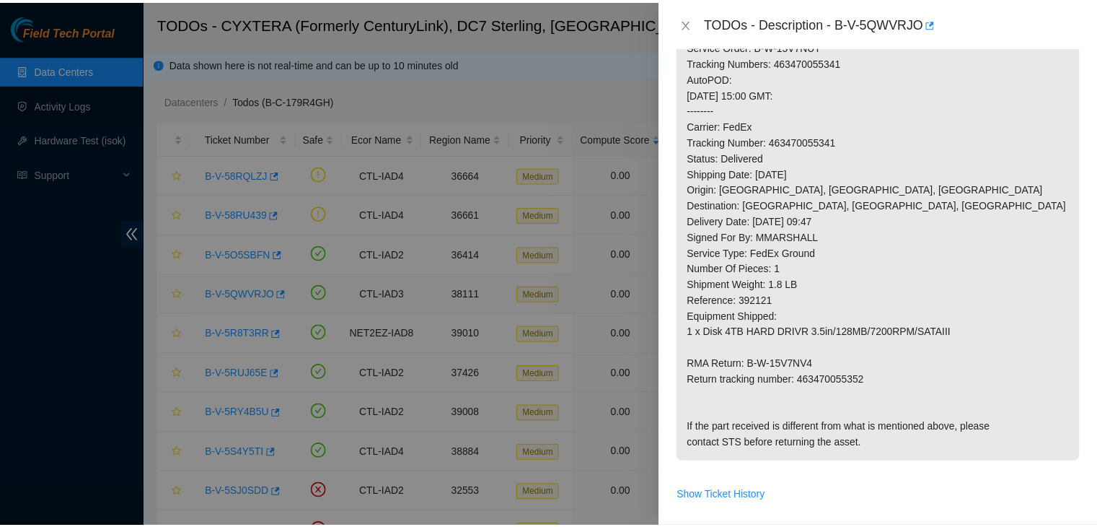
scroll to position [462, 0]
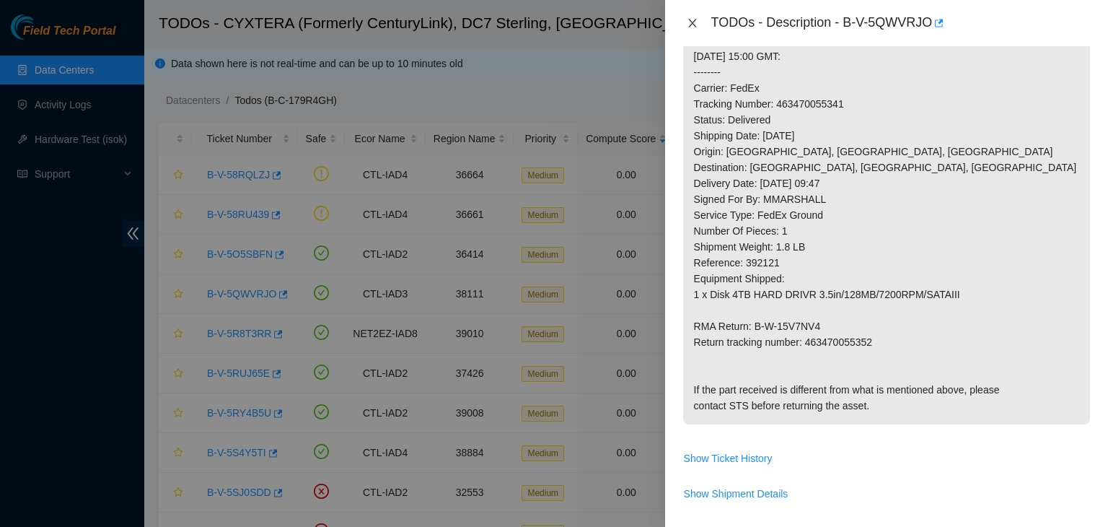
click at [698, 24] on button "Close" at bounding box center [693, 24] width 20 height 14
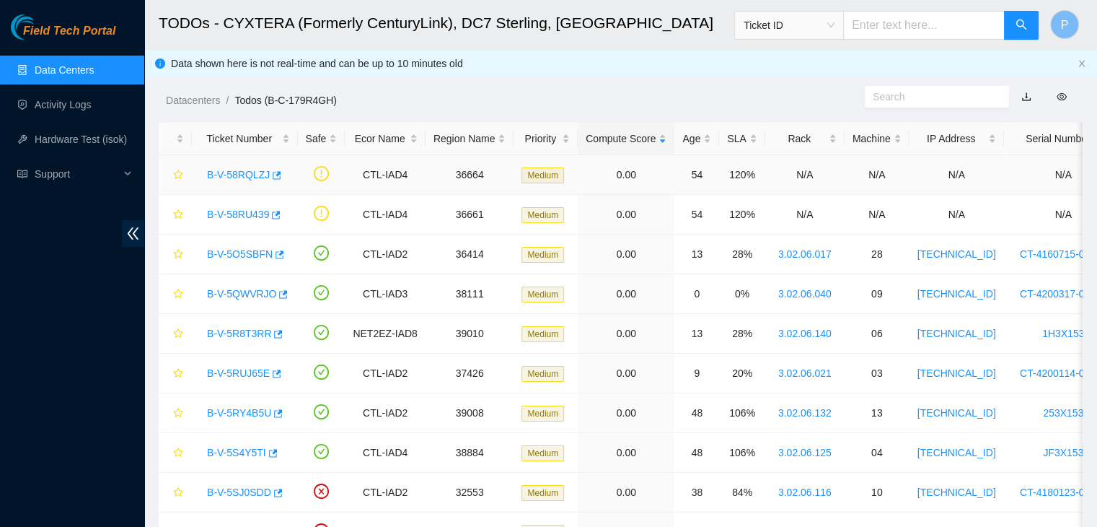
scroll to position [424, 0]
click at [231, 257] on link "B-V-5O5SBFN" at bounding box center [240, 254] width 66 height 12
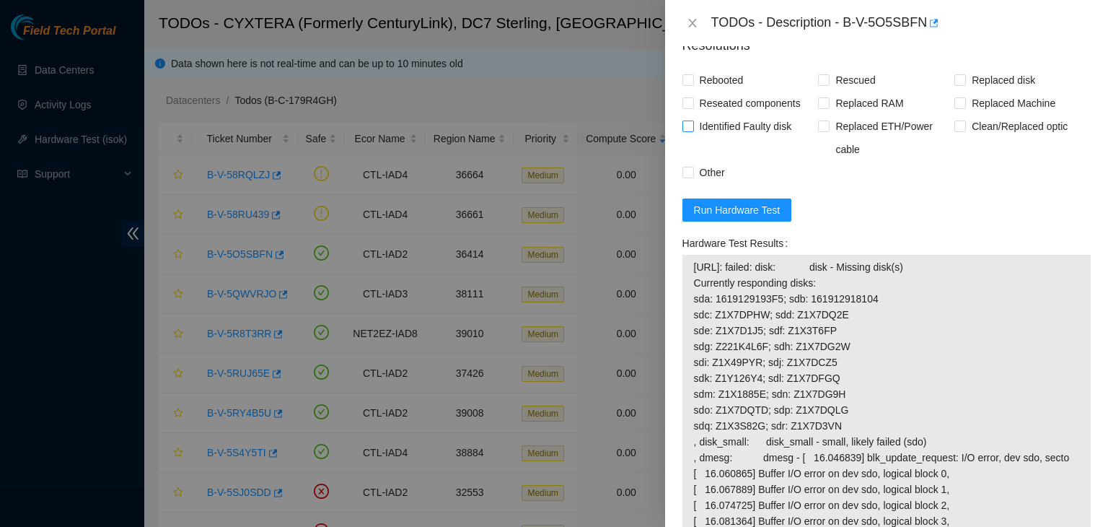
scroll to position [1264, 0]
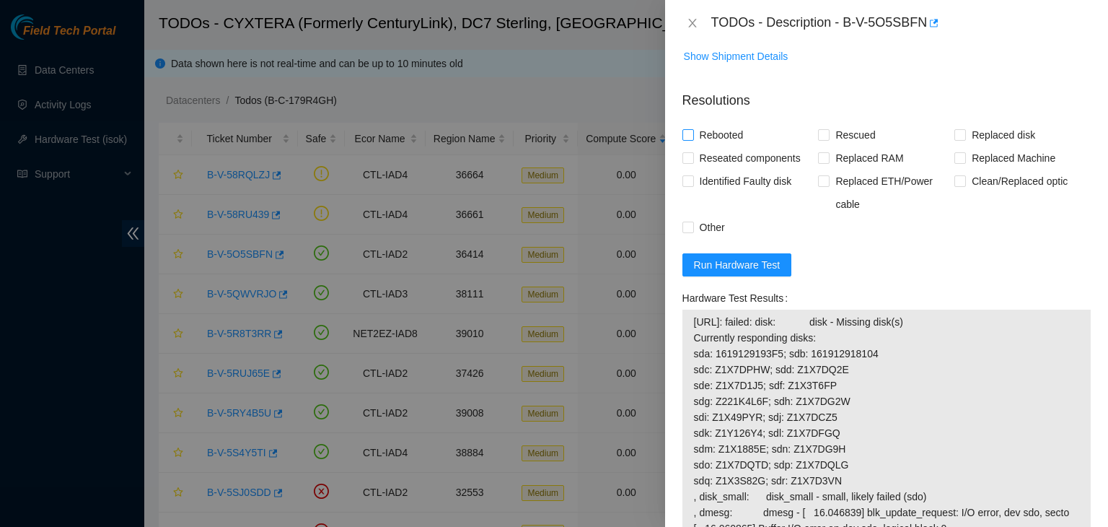
click at [687, 139] on input "Rebooted" at bounding box center [688, 134] width 10 height 10
checkbox input "true"
click at [824, 139] on input "Rescued" at bounding box center [823, 134] width 10 height 10
checkbox input "true"
click at [955, 139] on input "Replaced disk" at bounding box center [960, 134] width 10 height 10
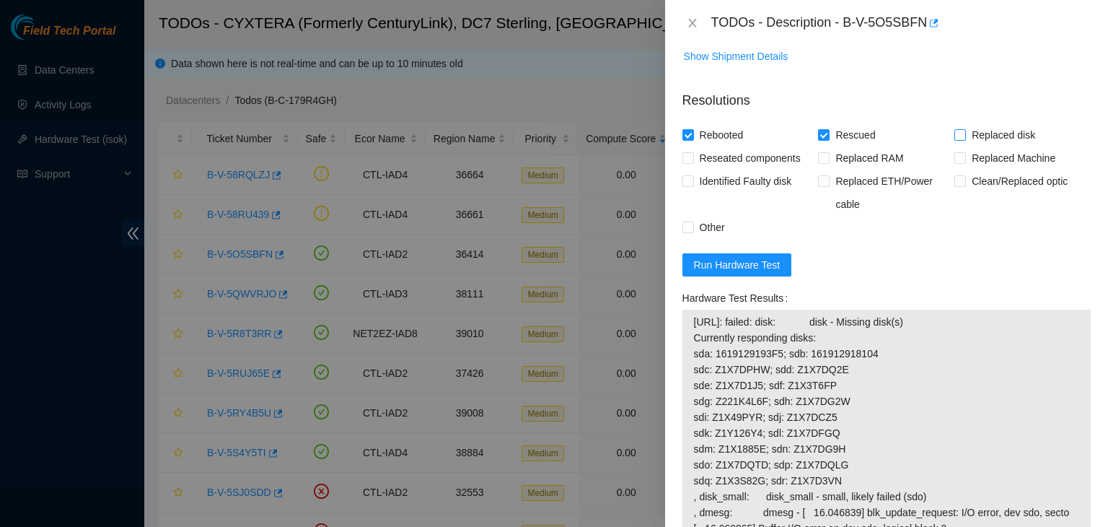
checkbox input "true"
click at [690, 193] on label "Identified Faulty disk" at bounding box center [740, 181] width 115 height 23
click at [690, 185] on input "Identified Faulty disk" at bounding box center [688, 180] width 10 height 10
checkbox input "true"
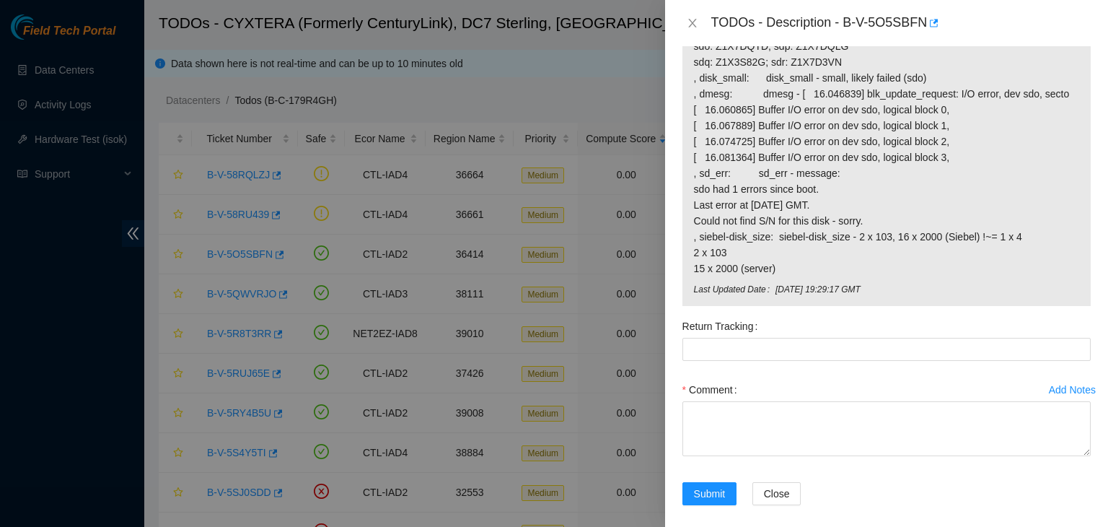
scroll to position [1710, 0]
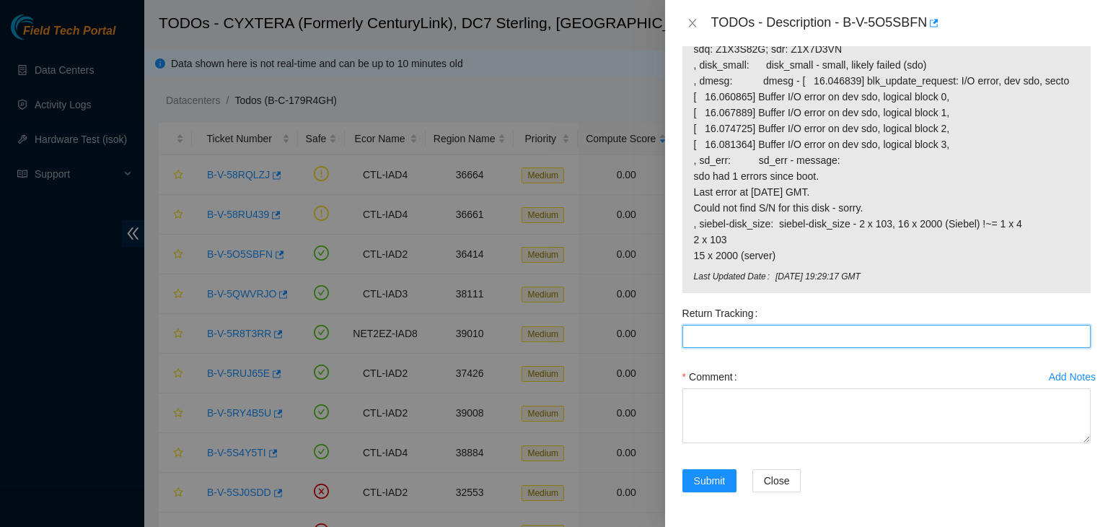
click at [727, 328] on Tracking "Return Tracking" at bounding box center [887, 336] width 408 height 23
paste Tracking "463470049460"
type Tracking "463470049460"
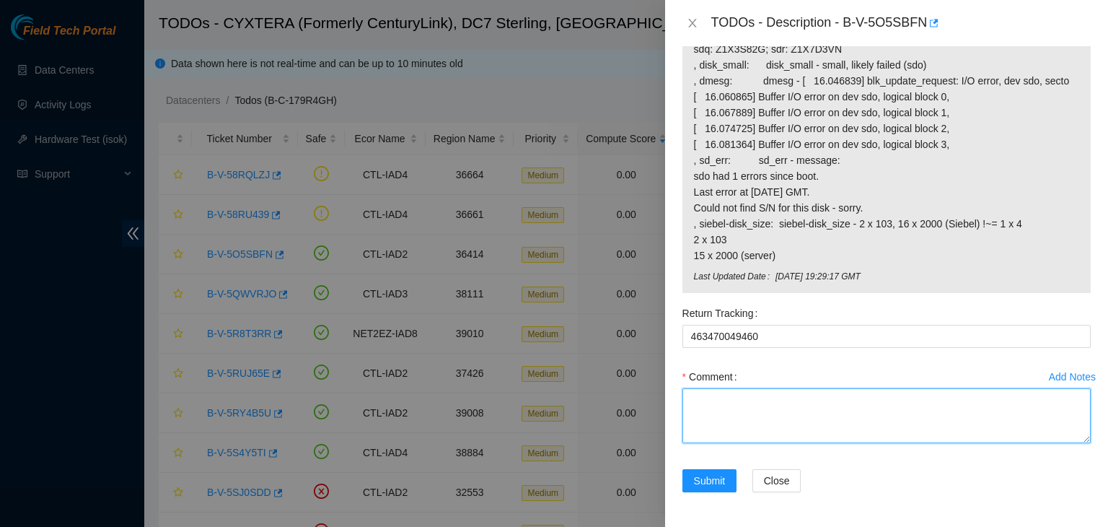
click at [697, 409] on textarea "Comment" at bounding box center [887, 415] width 408 height 55
paste textarea "old Z1X7DQTD"
click at [839, 438] on textarea "- verified rack and machine sn - located disk not listed in todo, old Z1X7DQTD" at bounding box center [887, 415] width 408 height 55
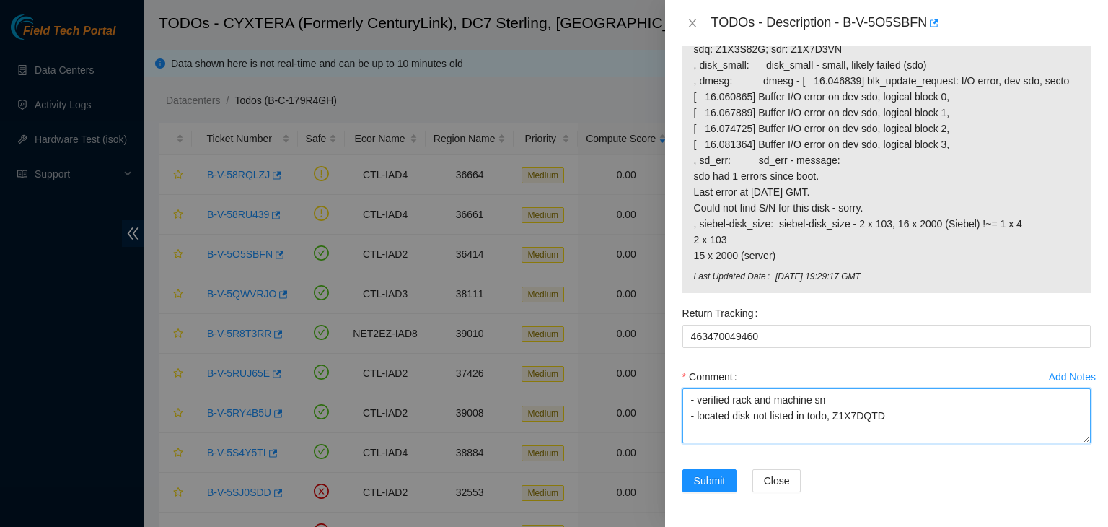
scroll to position [43, 0]
paste textarea "old Z1X7DQTD"
paste textarea "new Z4H084X9"
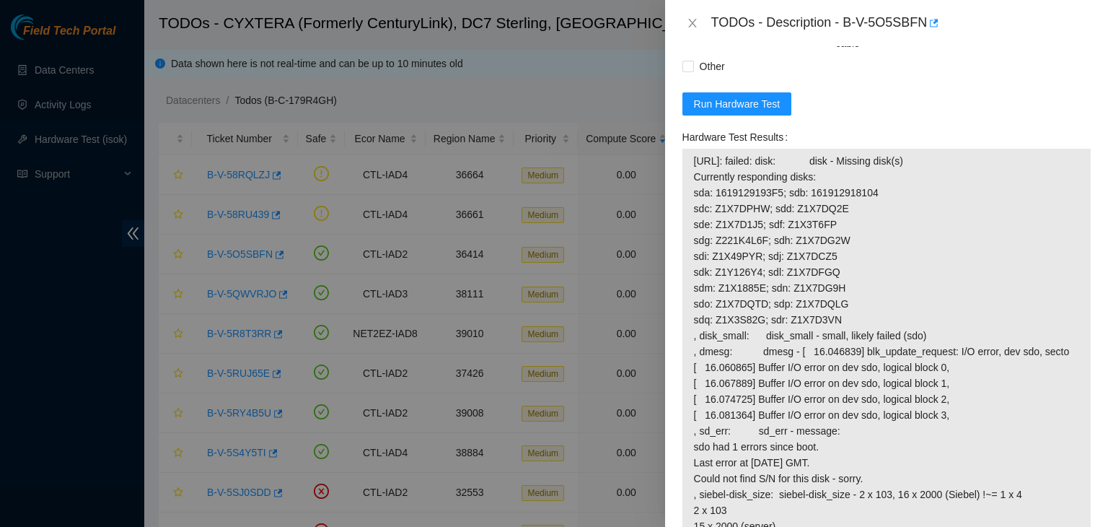
scroll to position [1421, 0]
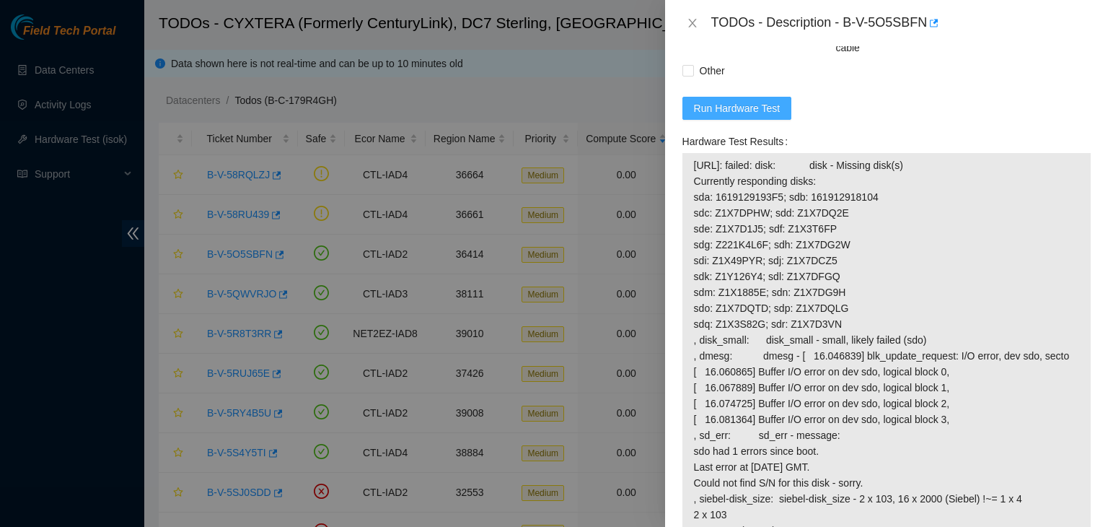
click at [742, 120] on button "Run Hardware Test" at bounding box center [738, 108] width 110 height 23
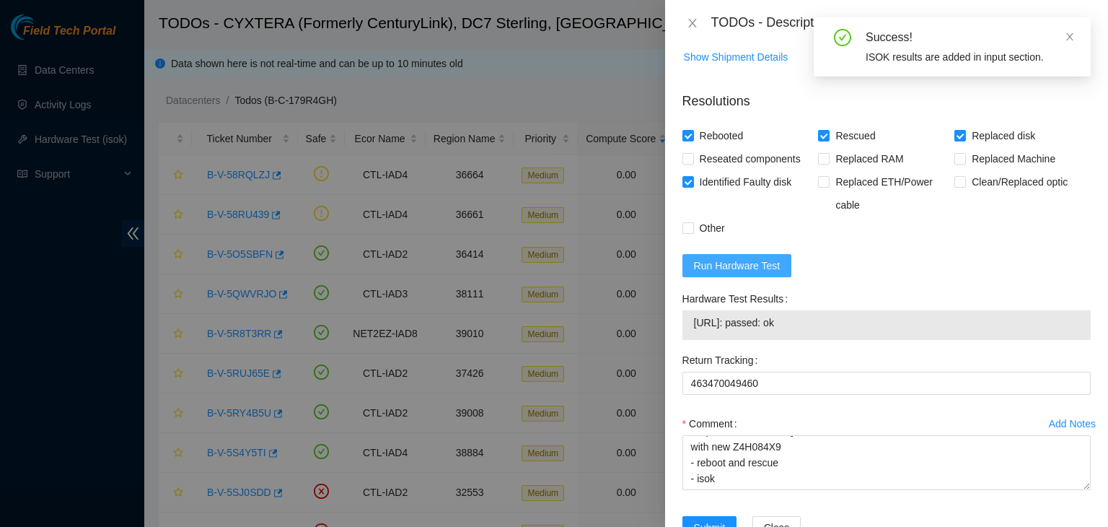
scroll to position [1325, 0]
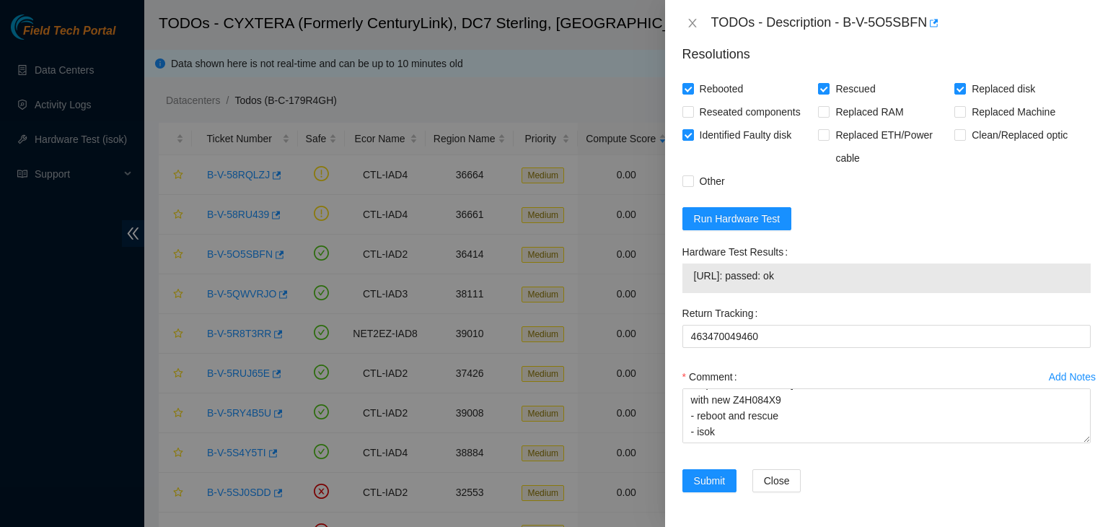
drag, startPoint x: 802, startPoint y: 281, endPoint x: 678, endPoint y: 289, distance: 124.4
click at [678, 289] on div "Hardware Test Results 96.7.74.239: passed: ok" at bounding box center [887, 270] width 420 height 61
copy tbody "96.7.74.239: passed: ok"
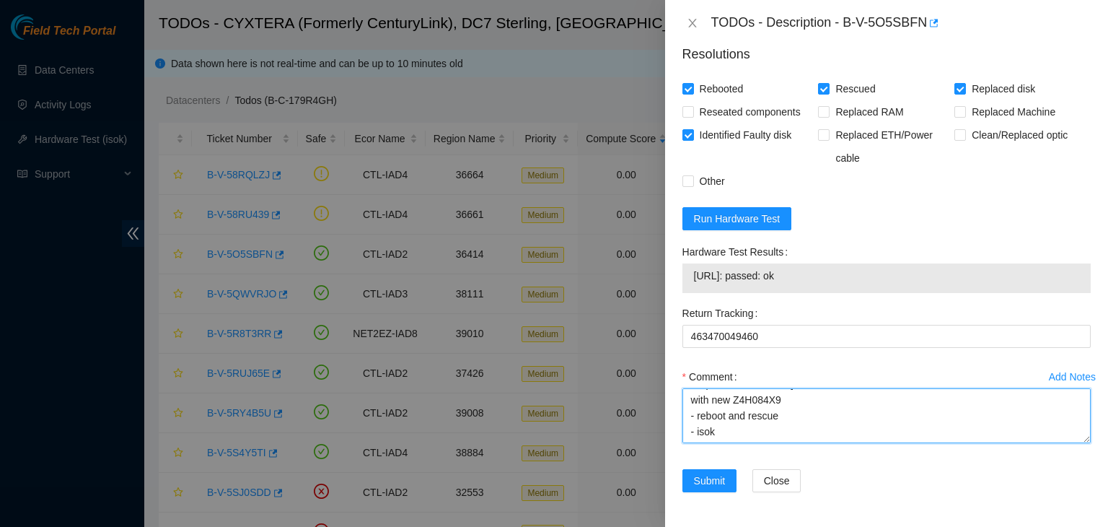
click at [701, 434] on textarea "- verified rack and machine sn - located disk not listed in todo, Z1X7DQTD - re…" at bounding box center [887, 415] width 408 height 55
paste textarea "96.7.74.239: passed: ok"
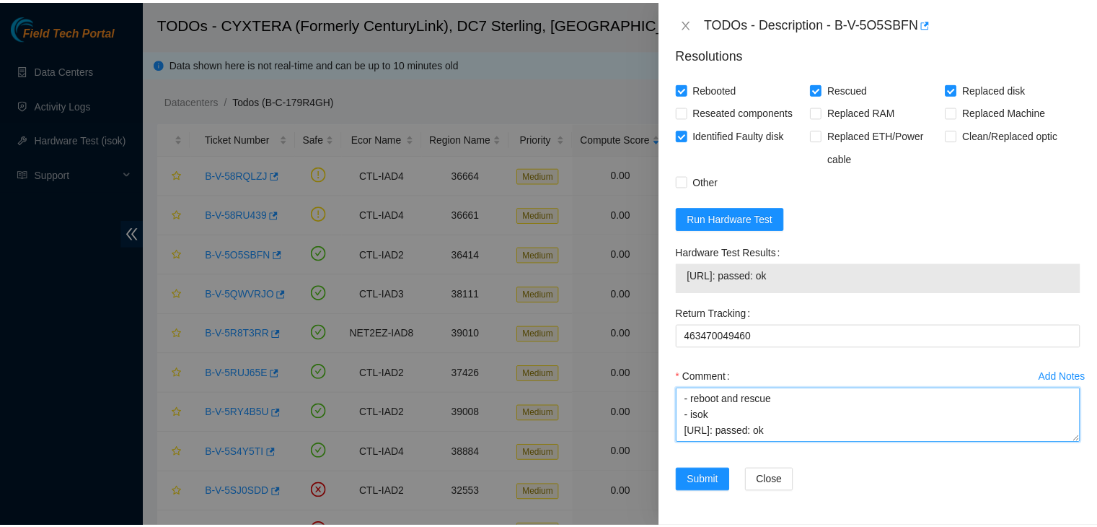
scroll to position [154, 0]
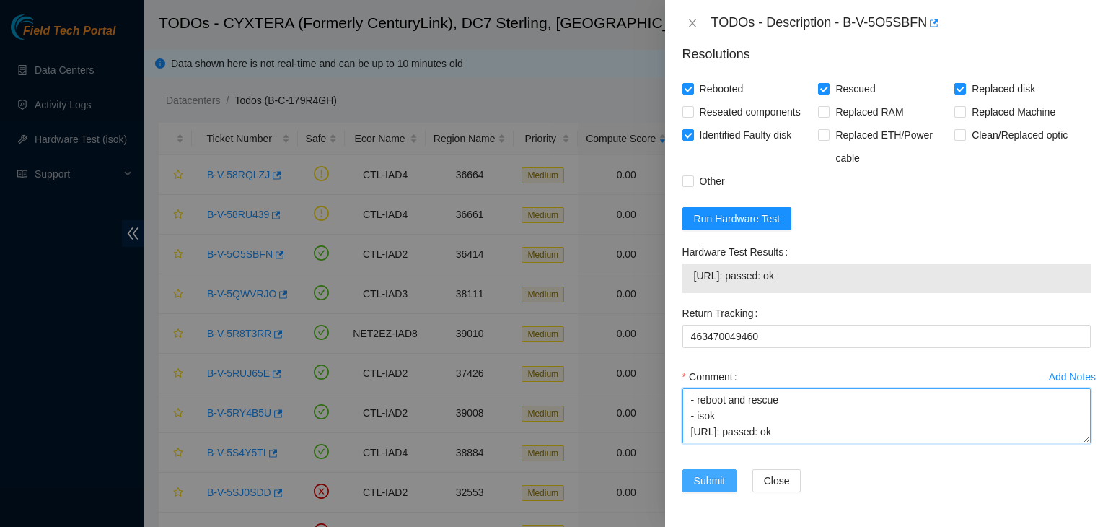
type textarea "- verified rack and machine sn - located disk not listed in todo, Z1X7DQTD - re…"
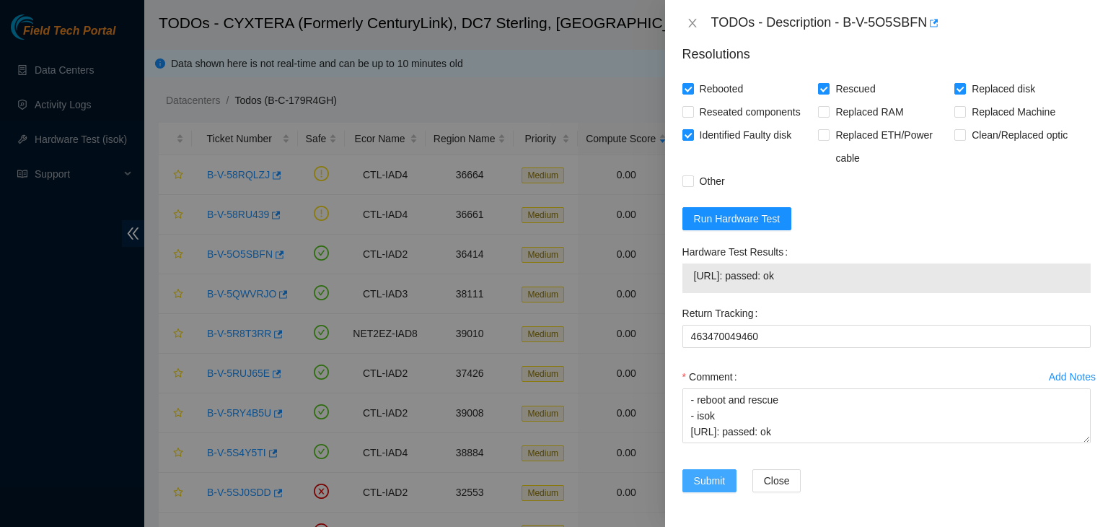
click at [713, 483] on span "Submit" at bounding box center [710, 481] width 32 height 16
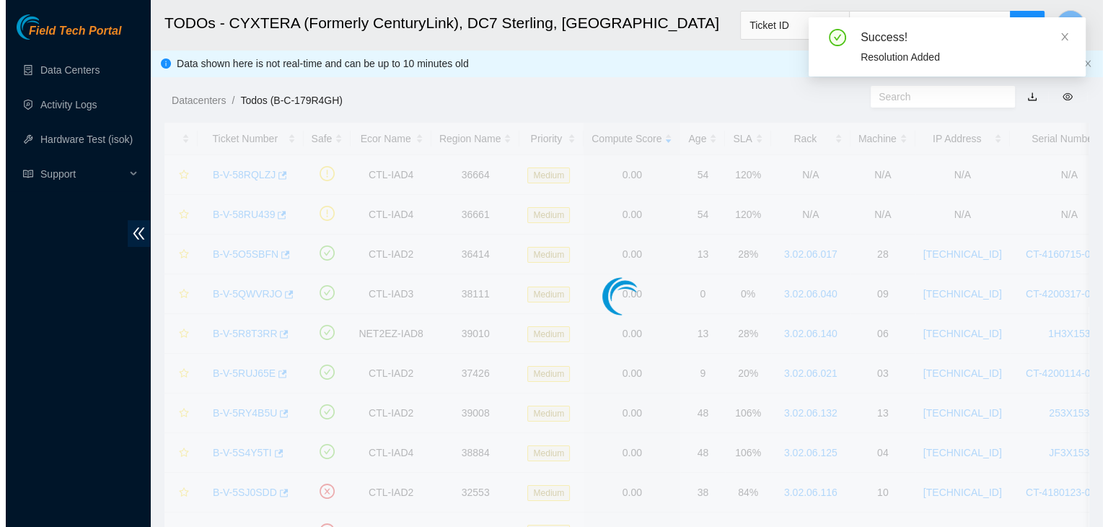
scroll to position [393, 0]
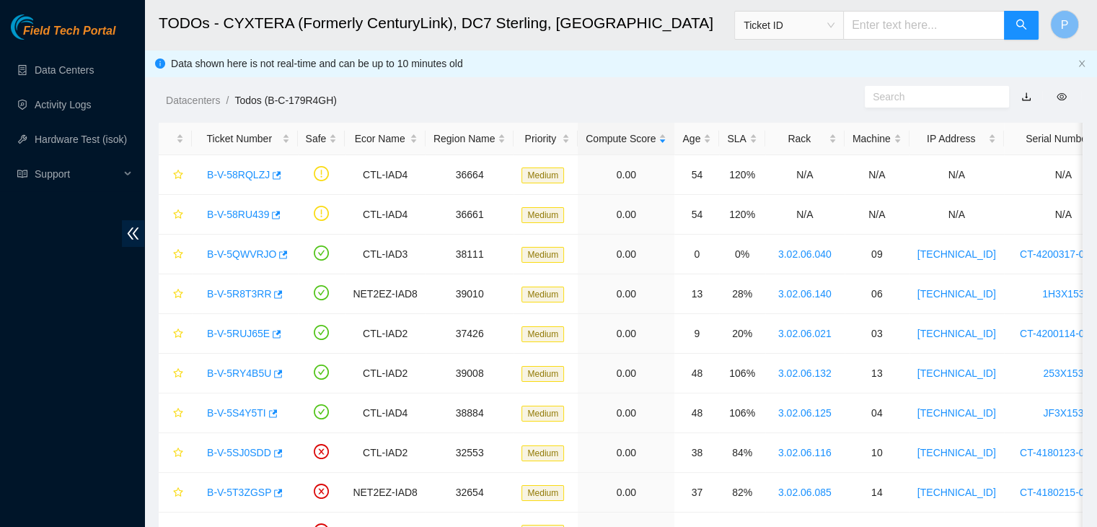
click at [98, 400] on div "Field Tech Portal Data Centers Activity Logs Hardware Test (isok) Support" at bounding box center [72, 270] width 144 height 512
click at [92, 428] on div "Field Tech Portal Data Centers Activity Logs Hardware Test (isok) Support" at bounding box center [72, 270] width 144 height 512
click at [250, 260] on div "B-V-5QWVRJO" at bounding box center [245, 253] width 90 height 23
click at [250, 259] on link "B-V-5QWVRJO" at bounding box center [241, 254] width 69 height 12
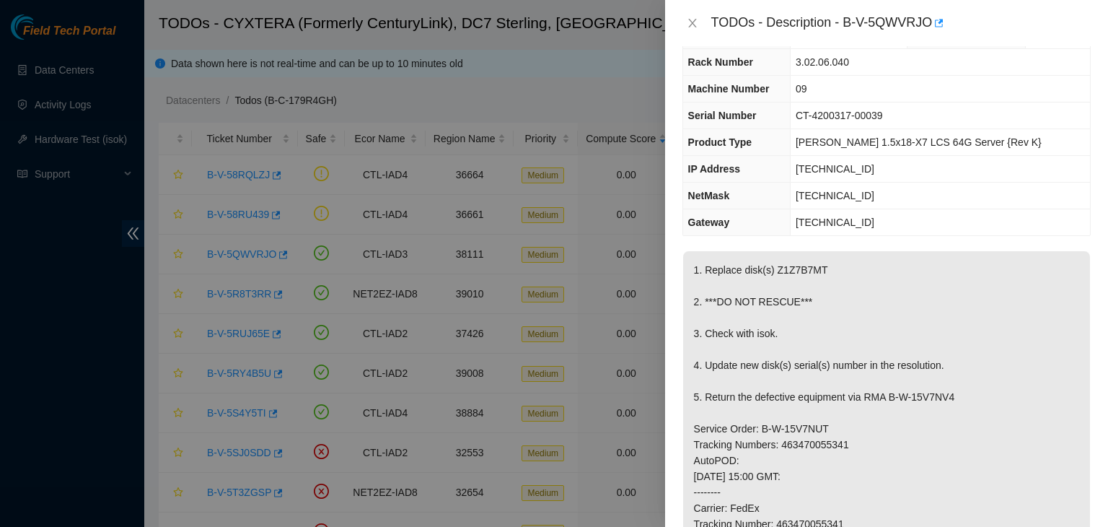
scroll to position [0, 0]
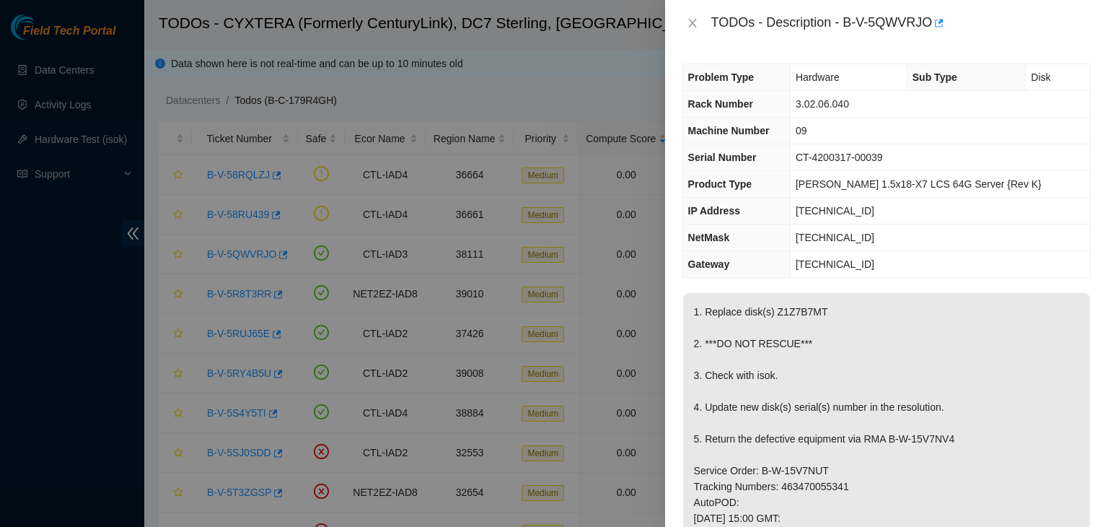
click at [690, 17] on button "Close" at bounding box center [693, 24] width 20 height 14
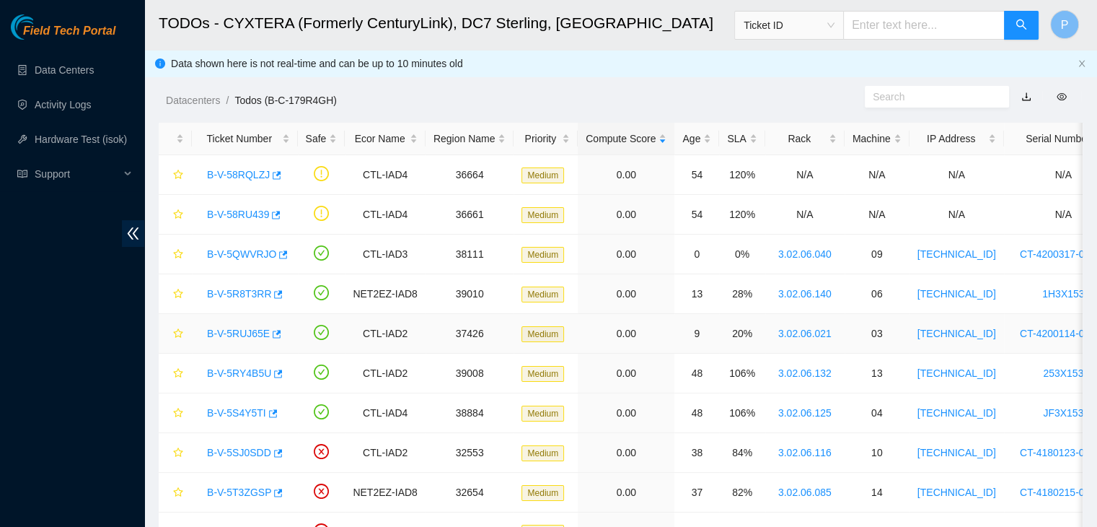
click at [240, 341] on div "B-V-5RUJ65E" at bounding box center [245, 333] width 90 height 23
click at [240, 338] on link "B-V-5RUJ65E" at bounding box center [238, 334] width 63 height 12
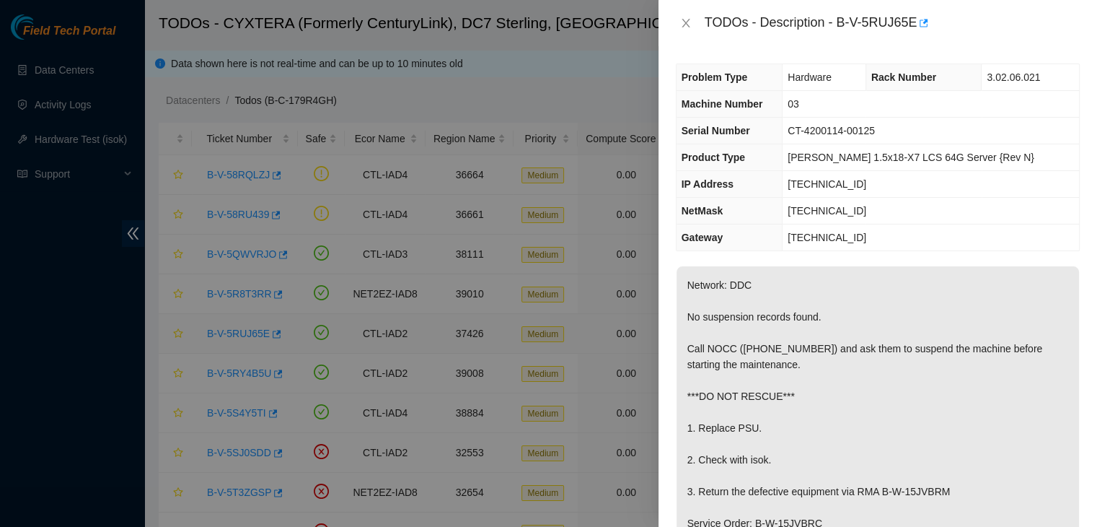
click at [240, 338] on div at bounding box center [548, 263] width 1097 height 527
click at [695, 17] on button "Close" at bounding box center [693, 24] width 20 height 14
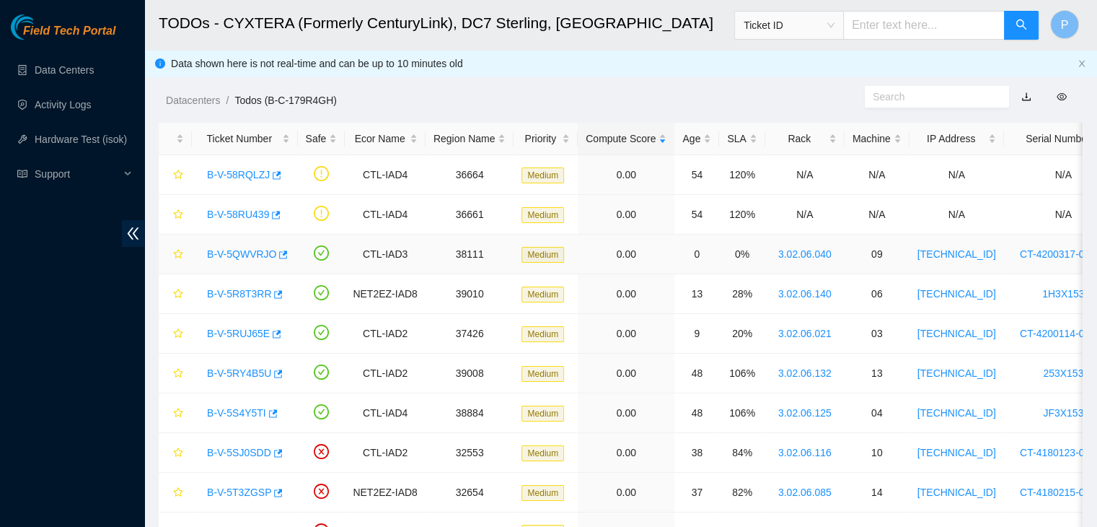
click at [227, 253] on link "B-V-5QWVRJO" at bounding box center [241, 254] width 69 height 12
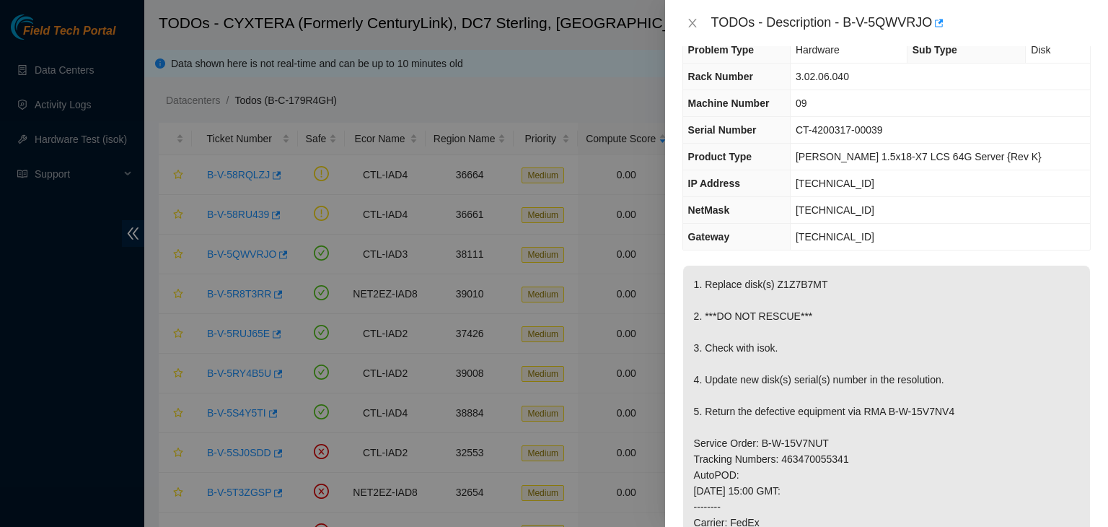
scroll to position [29, 0]
drag, startPoint x: 794, startPoint y: 353, endPoint x: 721, endPoint y: 436, distance: 110.9
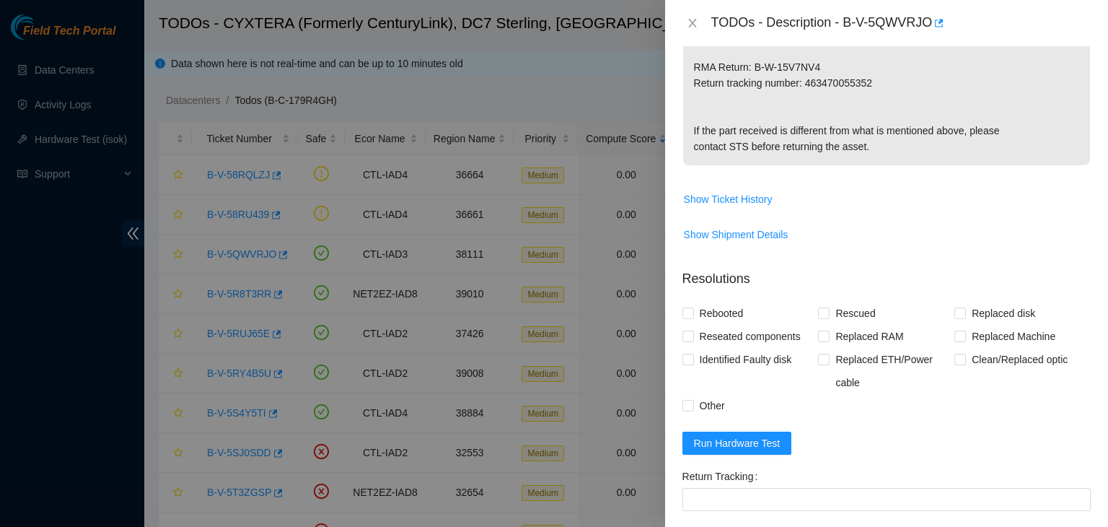
scroll to position [882, 0]
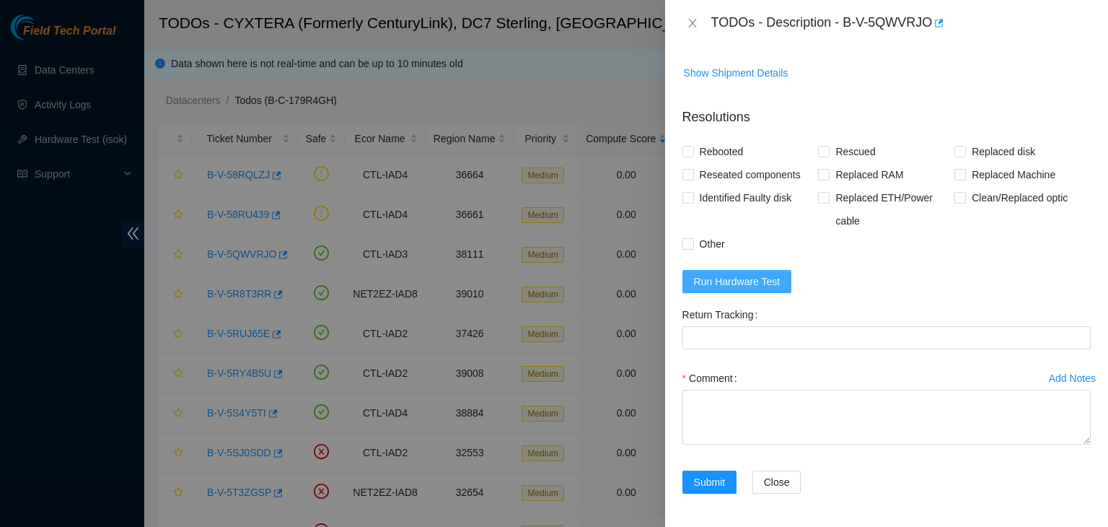
click at [727, 281] on span "Run Hardware Test" at bounding box center [737, 281] width 87 height 16
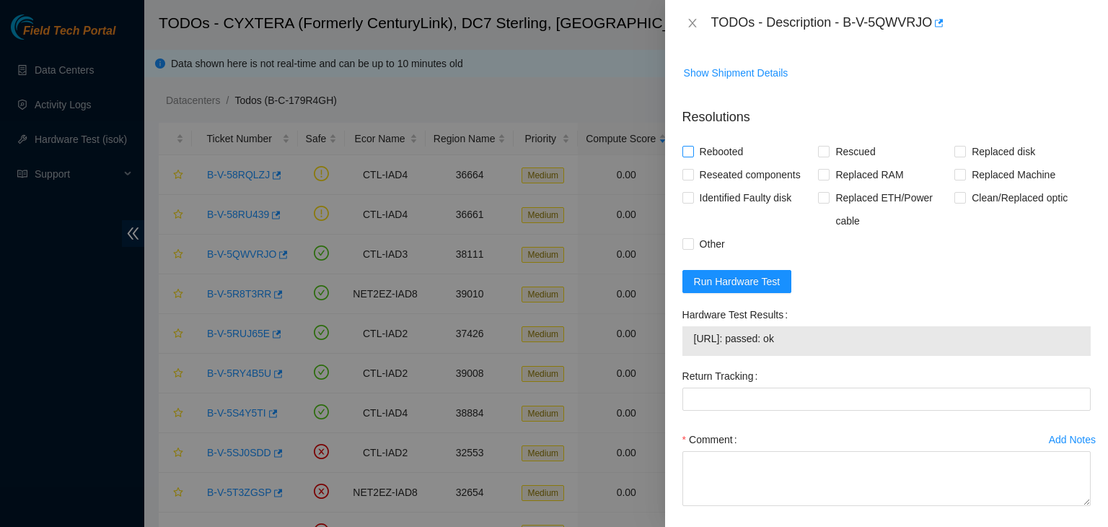
click at [690, 152] on input "Rebooted" at bounding box center [688, 151] width 10 height 10
checkbox input "true"
click at [955, 154] on input "Replaced disk" at bounding box center [960, 151] width 10 height 10
checkbox input "true"
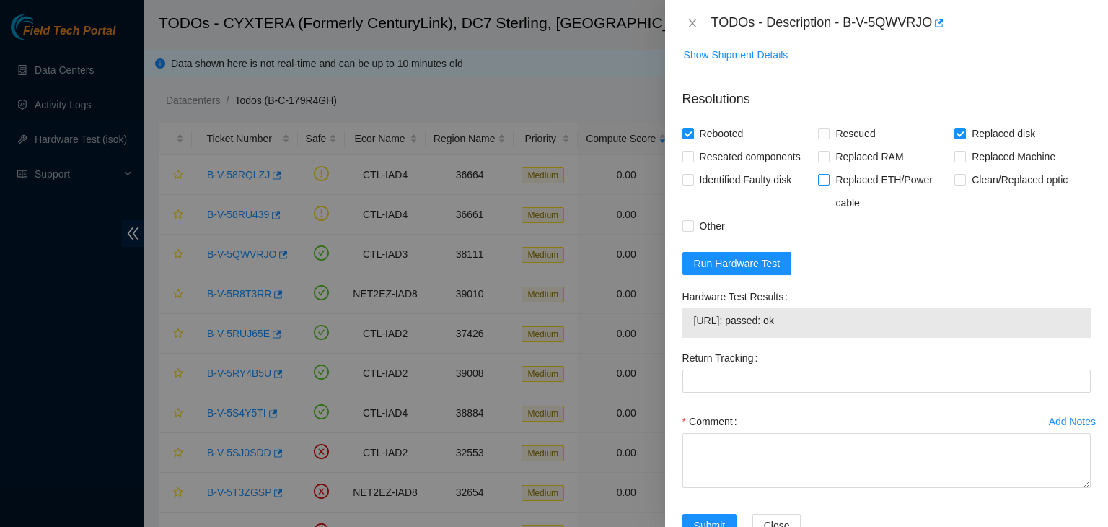
scroll to position [944, 0]
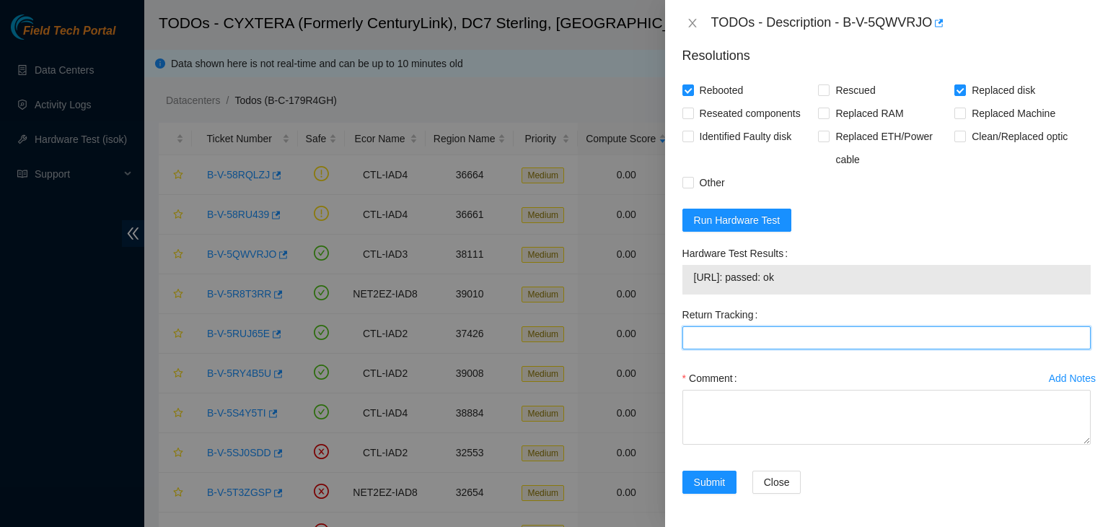
click at [718, 336] on Tracking "Return Tracking" at bounding box center [887, 337] width 408 height 23
paste Tracking "463470055352"
type Tracking "463470055352"
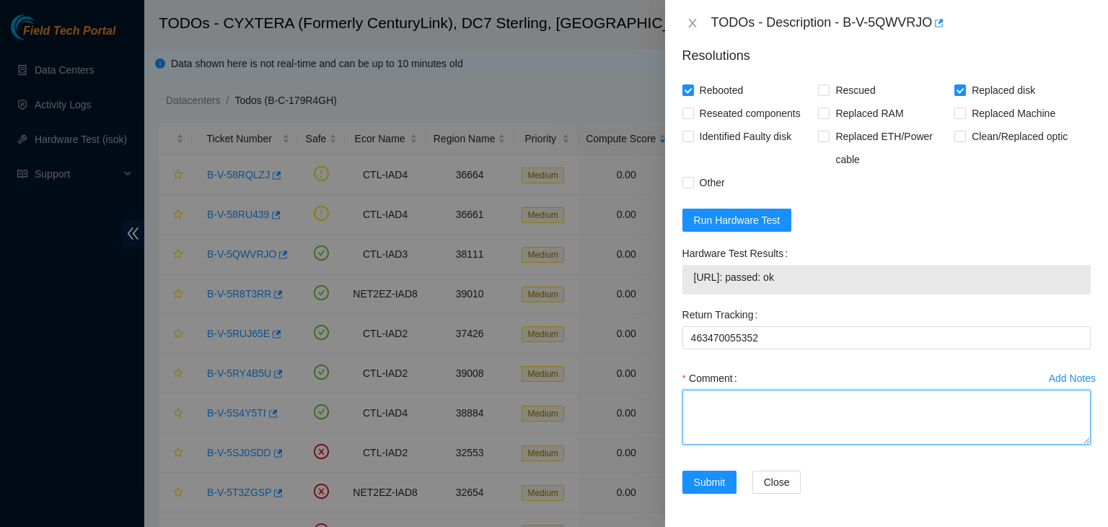
click at [713, 400] on textarea "Comment" at bounding box center [887, 417] width 408 height 55
paste textarea "old Z1Z7B7MT"
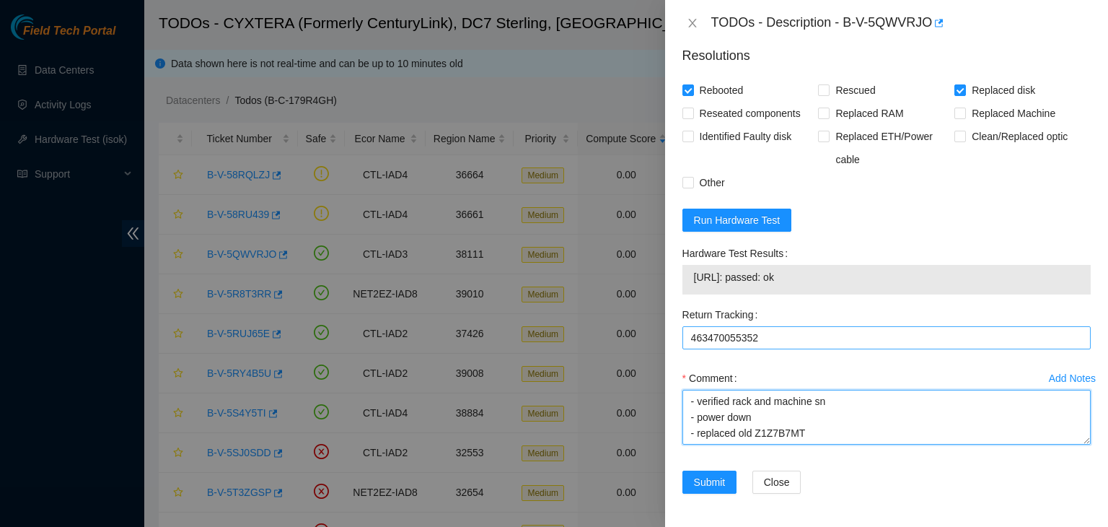
scroll to position [59, 0]
paste textarea "new Z1Z8VHQ4"
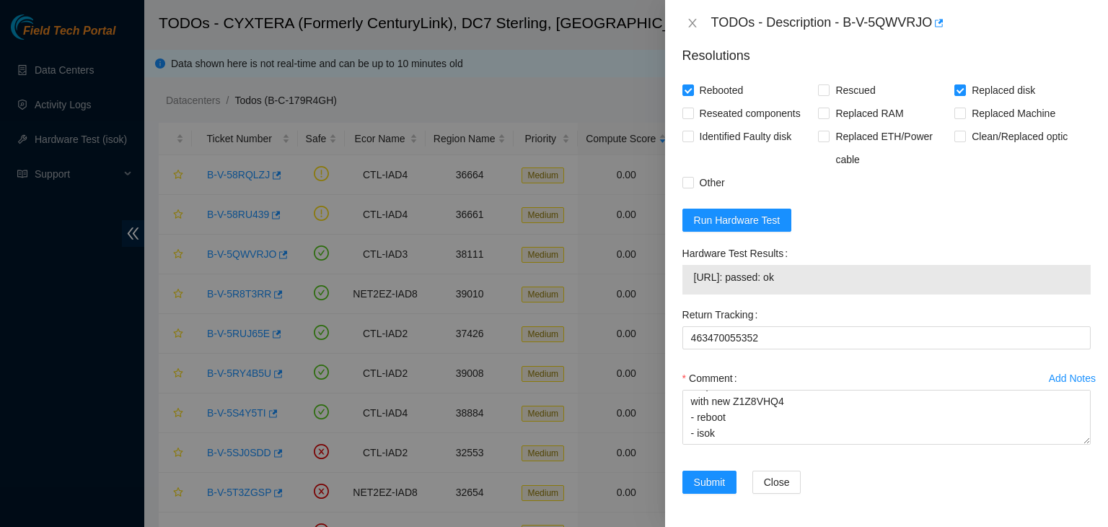
drag, startPoint x: 814, startPoint y: 277, endPoint x: 705, endPoint y: 291, distance: 109.8
click at [705, 291] on div "23.46.150.12: passed: ok" at bounding box center [887, 280] width 408 height 30
copy tbody "23.46.150.12: passed: ok"
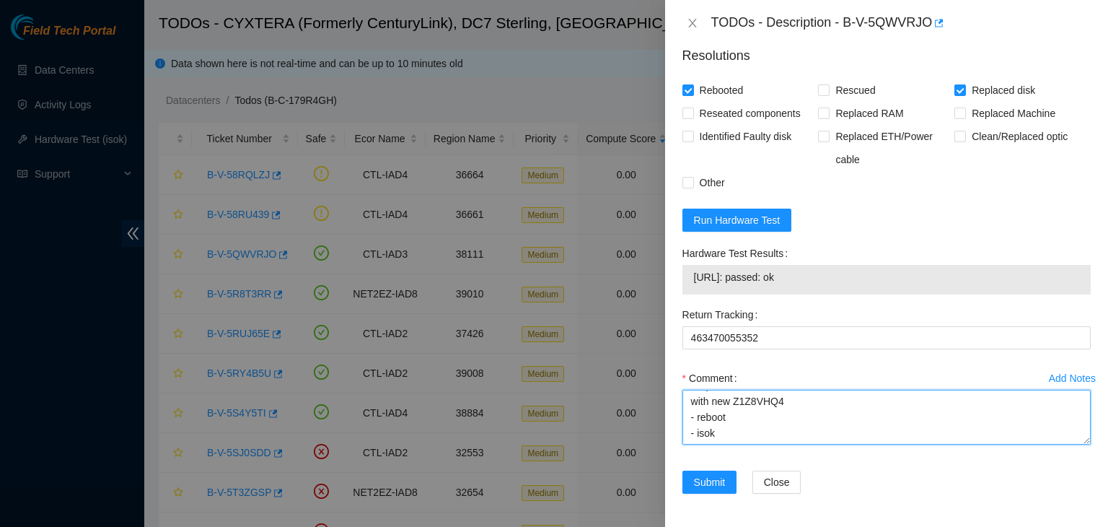
click at [704, 439] on textarea "- verified rack and machine sn - power down - replaced old Z1Z7B7MT with new Z1…" at bounding box center [887, 417] width 408 height 55
paste textarea "23.46.150.12: passed: ok"
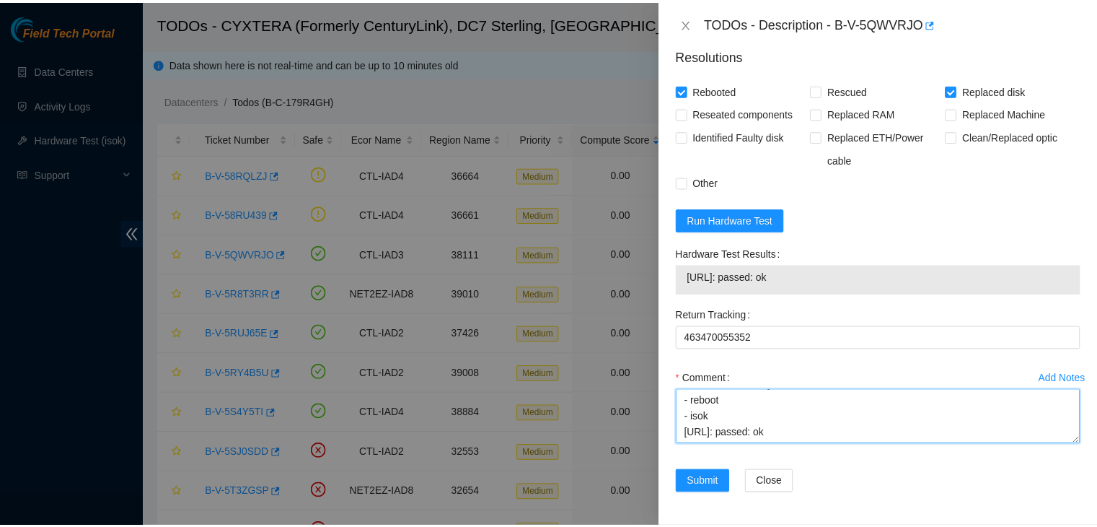
scroll to position [154, 0]
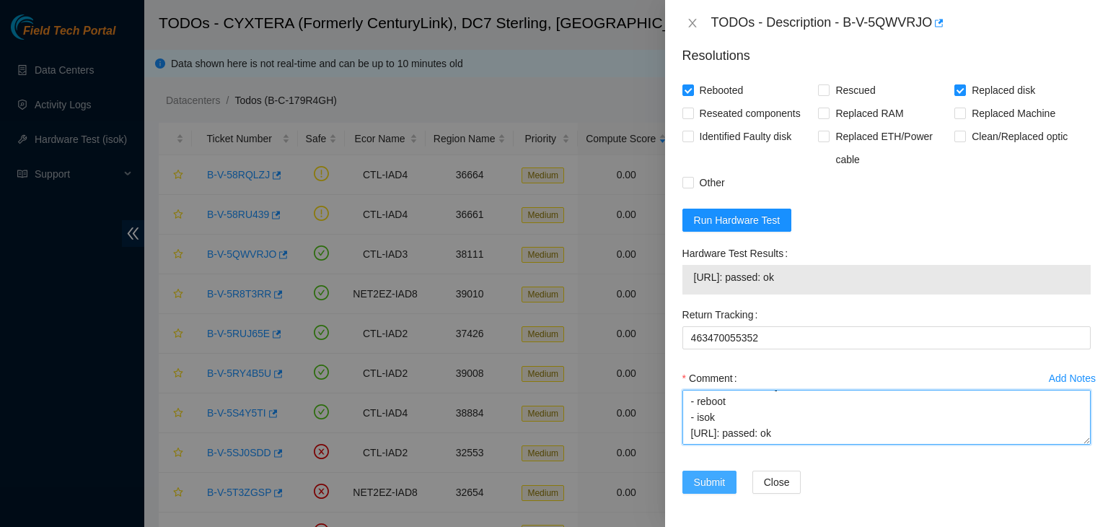
type textarea "- verified rack and machine sn - power down - replaced old Z1Z7B7MT with new Z1…"
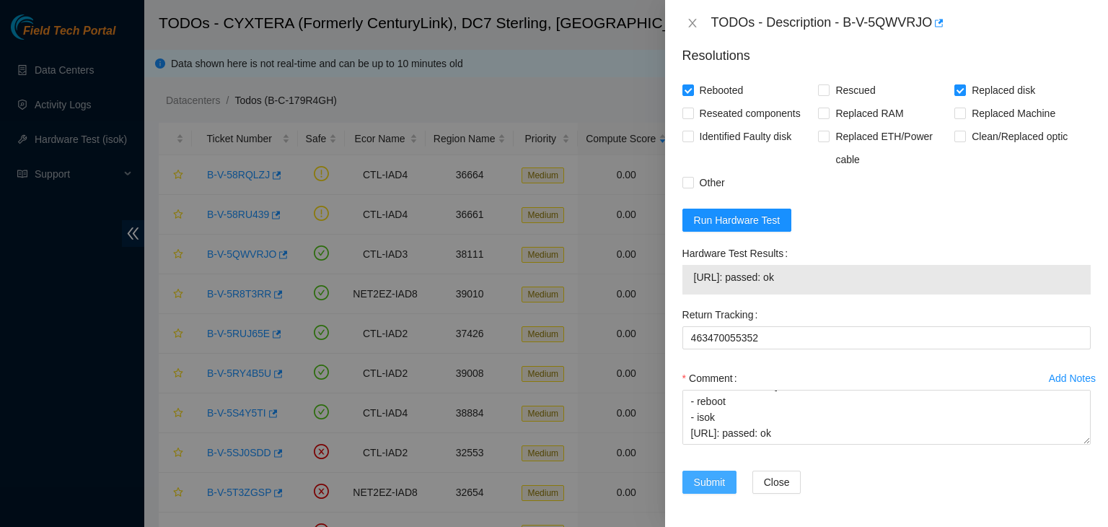
click at [713, 479] on span "Submit" at bounding box center [710, 482] width 32 height 16
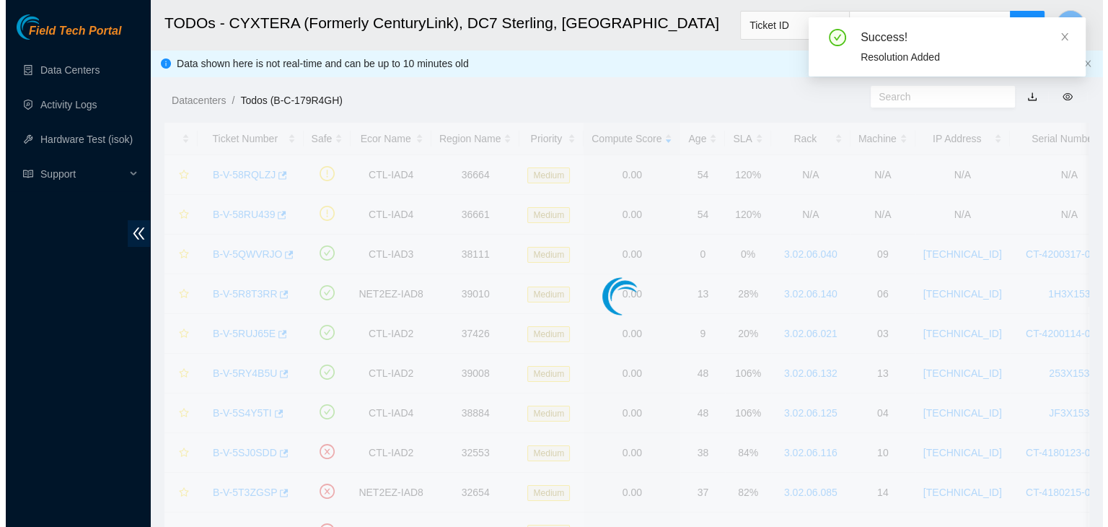
scroll to position [393, 0]
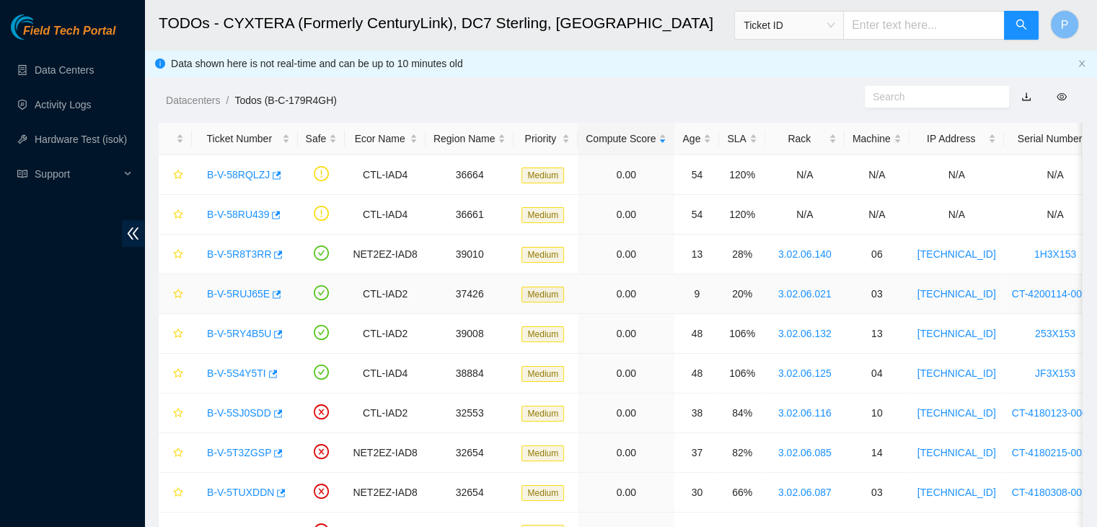
click at [226, 292] on link "B-V-5RUJ65E" at bounding box center [238, 294] width 63 height 12
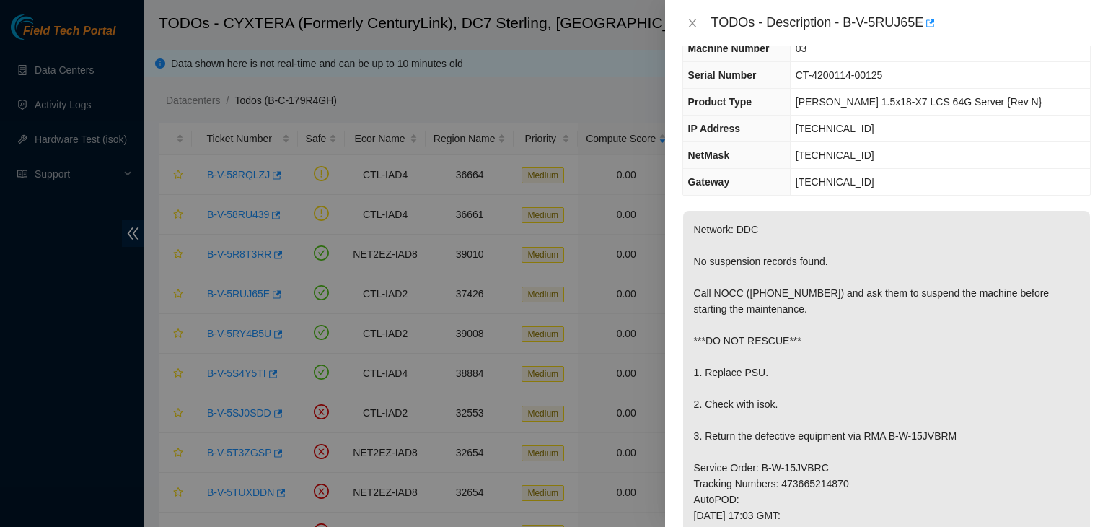
scroll to position [0, 0]
